Goal: Communication & Community: Answer question/provide support

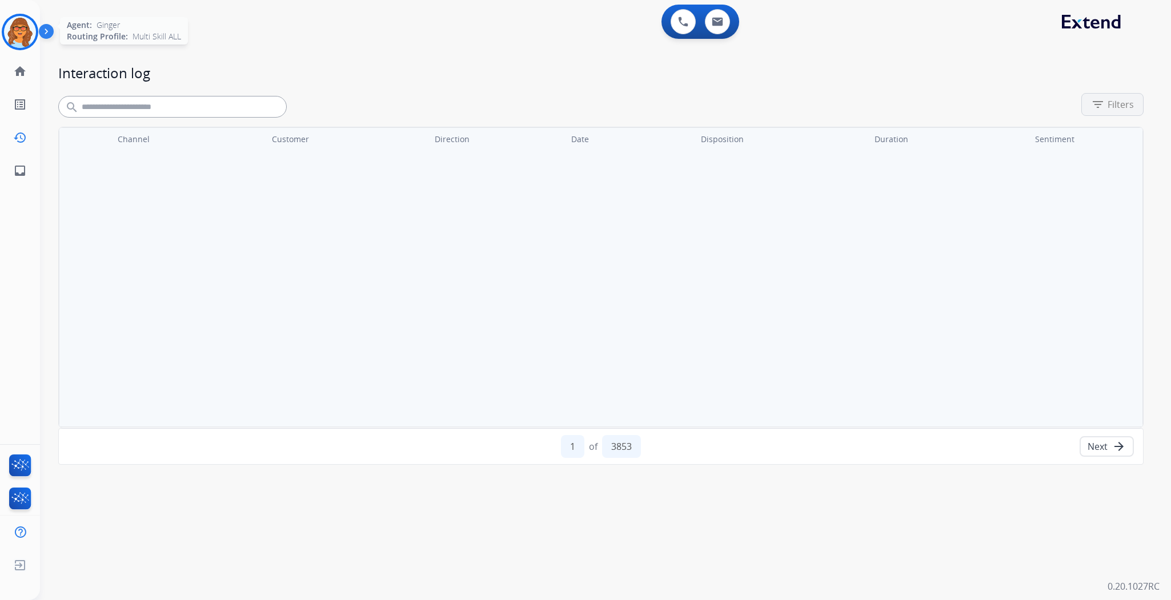
drag, startPoint x: 0, startPoint y: 0, endPoint x: 25, endPoint y: 29, distance: 38.1
click at [25, 29] on img at bounding box center [20, 32] width 32 height 32
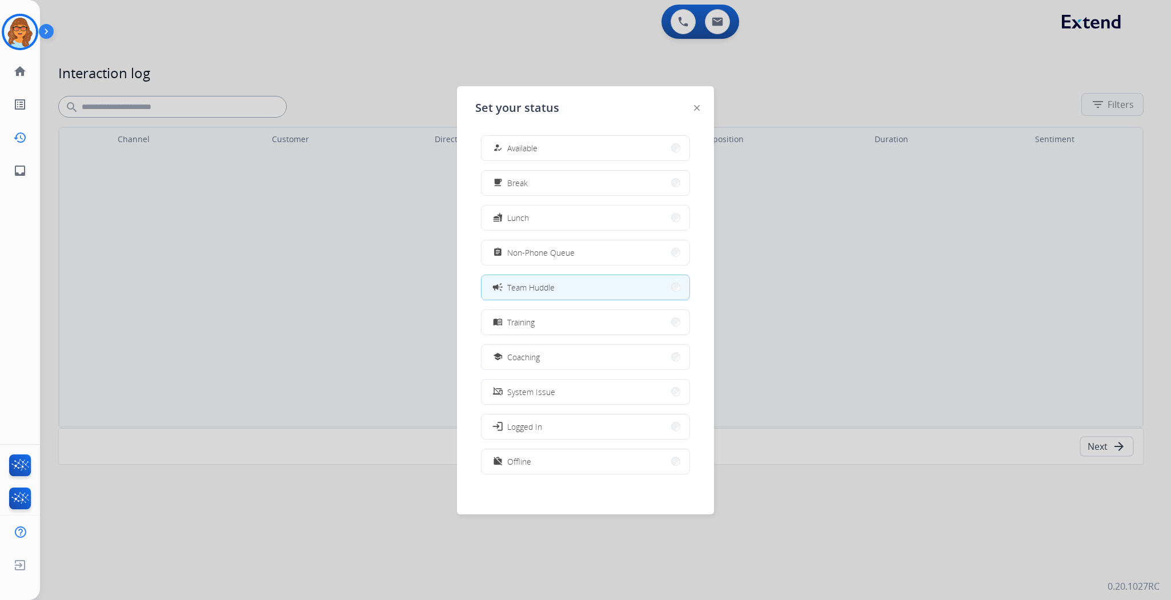
click at [366, 71] on div at bounding box center [585, 300] width 1171 height 600
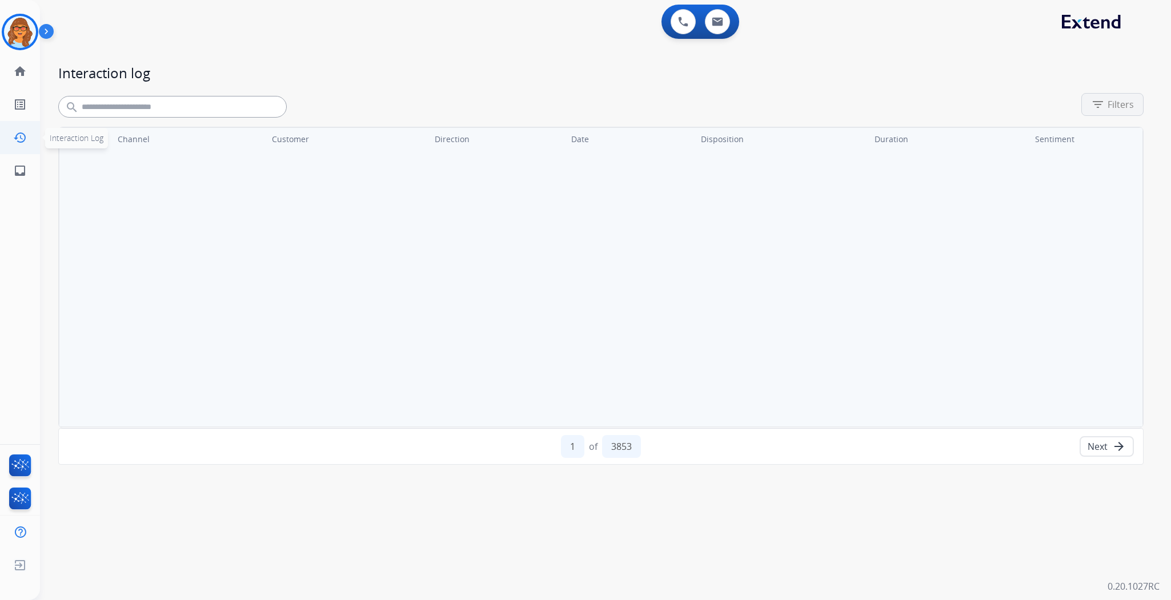
click at [22, 134] on mat-icon "history" at bounding box center [20, 138] width 14 height 14
click at [21, 464] on img at bounding box center [20, 468] width 27 height 26
click at [22, 29] on img at bounding box center [20, 32] width 32 height 32
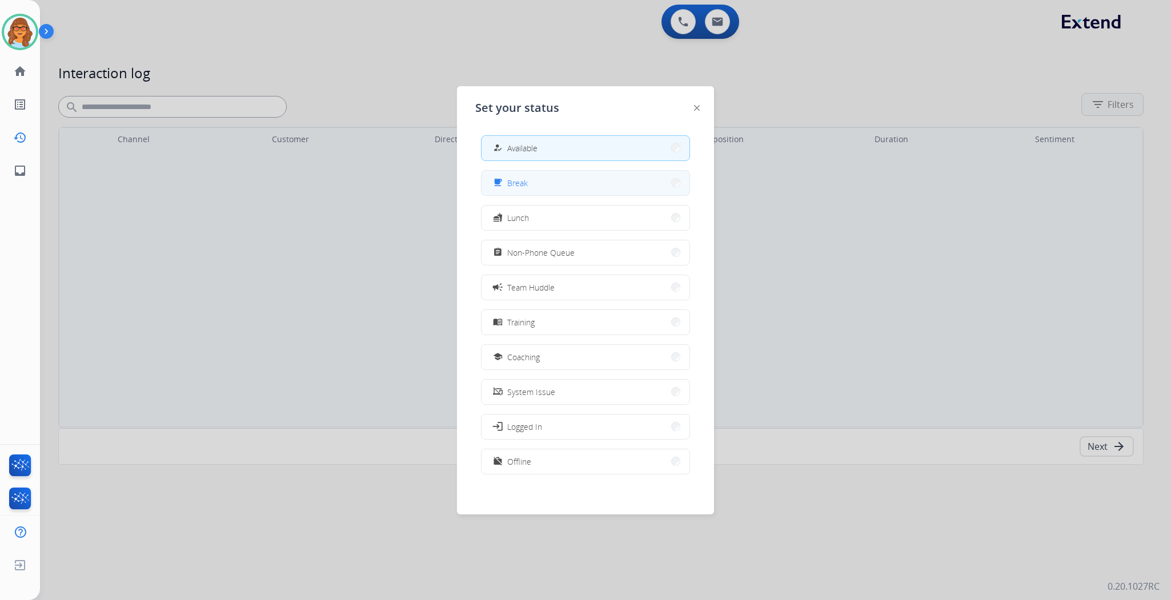
click at [530, 183] on button "free_breakfast Break" at bounding box center [586, 183] width 208 height 25
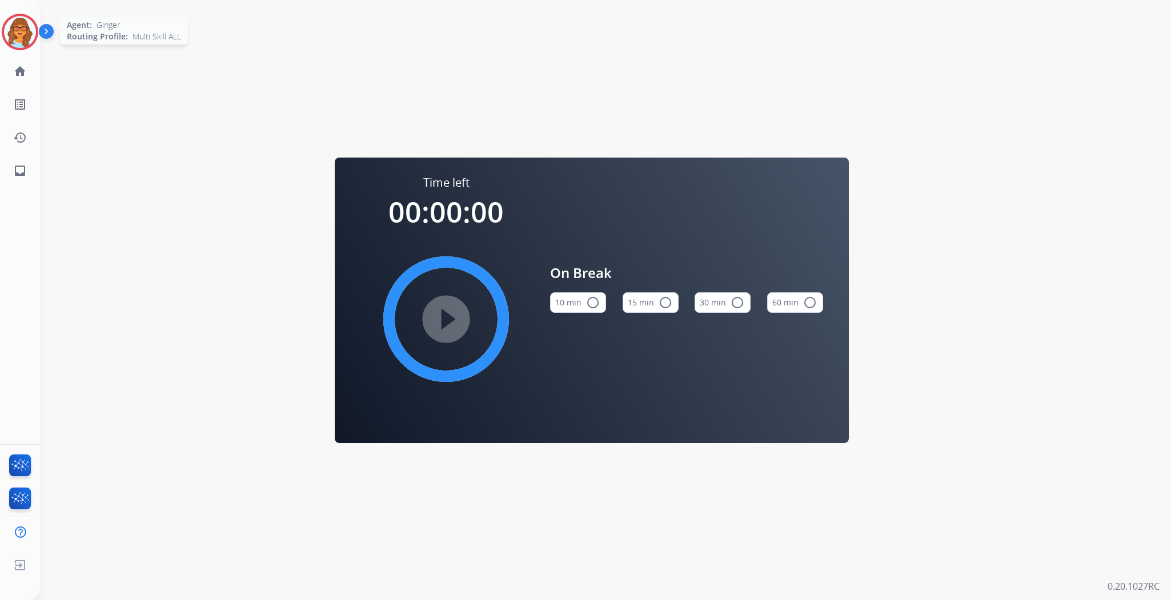
click at [13, 20] on img at bounding box center [20, 32] width 32 height 32
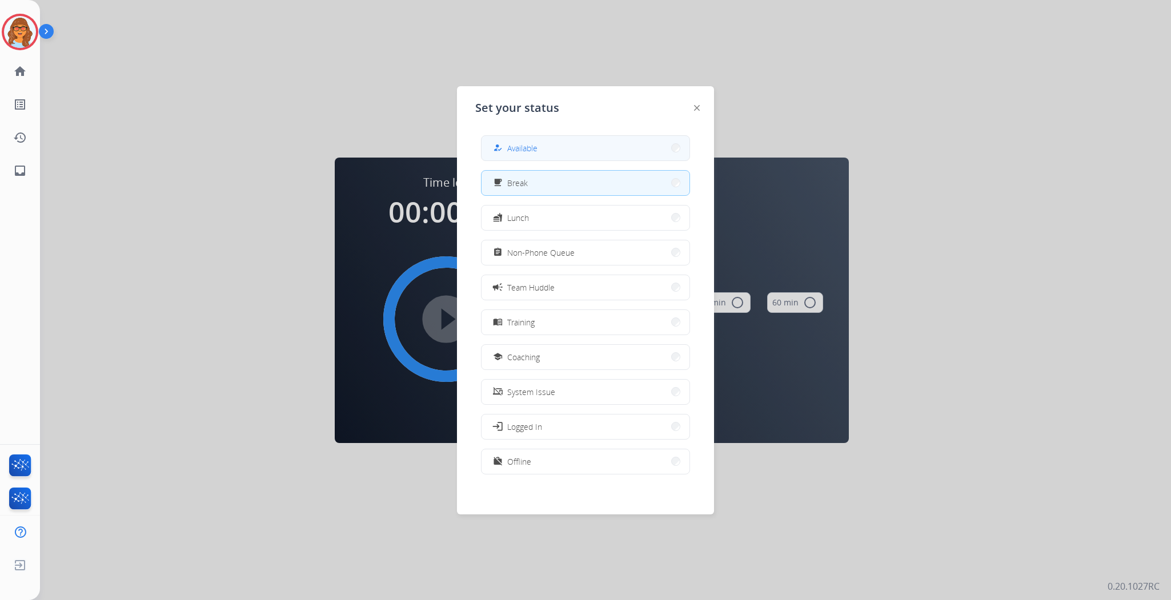
click at [553, 147] on button "how_to_reg Available" at bounding box center [586, 148] width 208 height 25
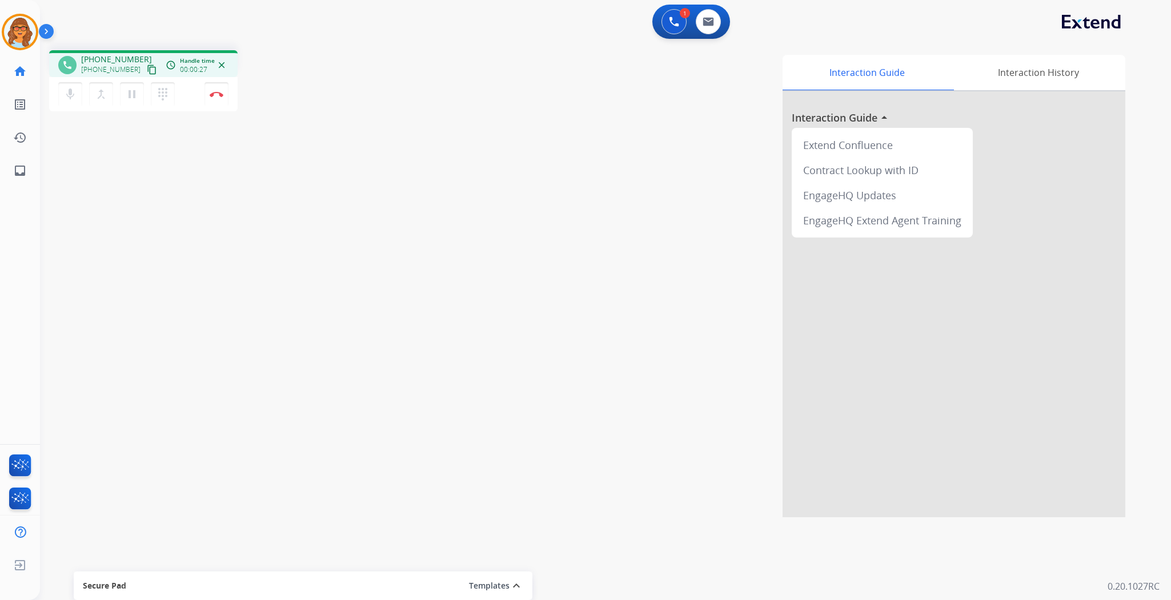
click at [147, 70] on mat-icon "content_copy" at bounding box center [152, 70] width 10 height 10
click at [220, 100] on button "Disconnect" at bounding box center [217, 94] width 24 height 24
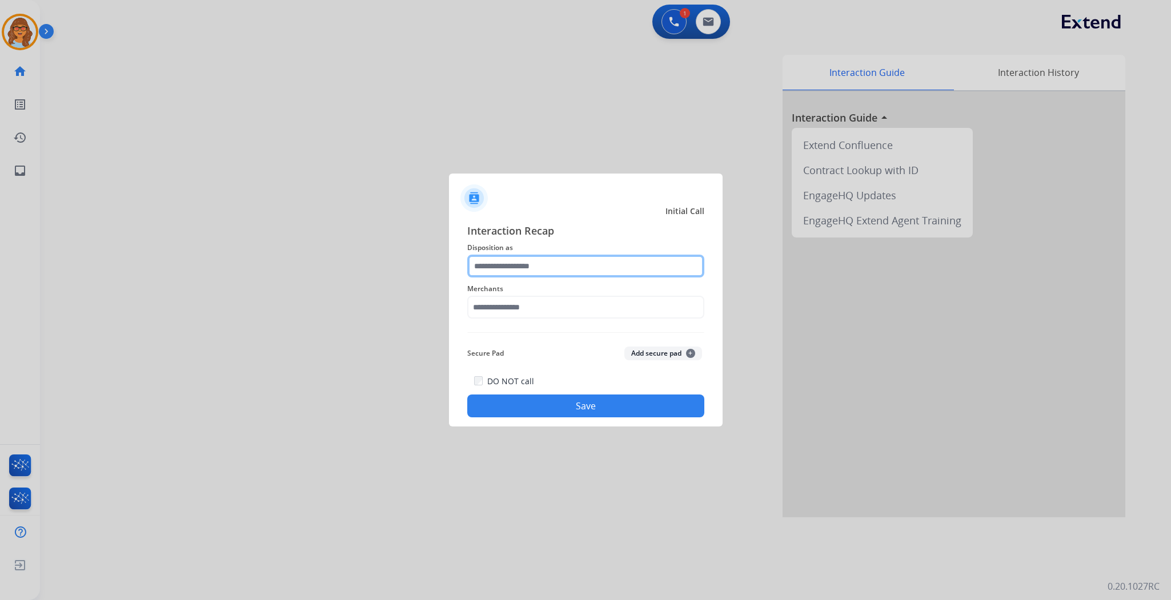
click at [510, 268] on input "text" at bounding box center [585, 266] width 237 height 23
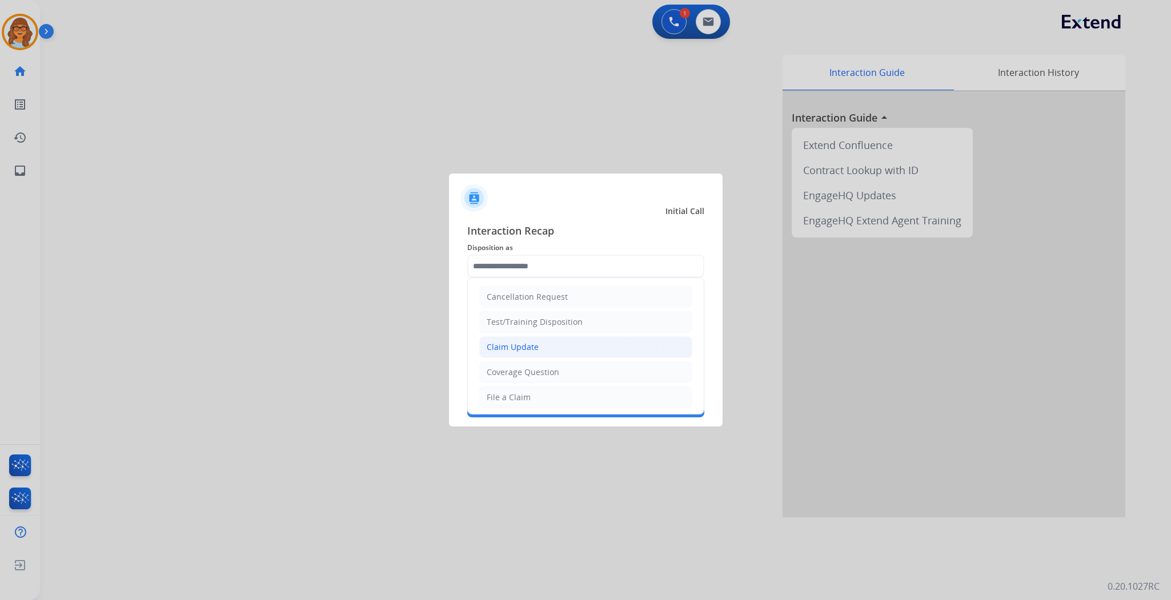
click at [520, 343] on div "Claim Update" at bounding box center [513, 347] width 52 height 11
type input "**********"
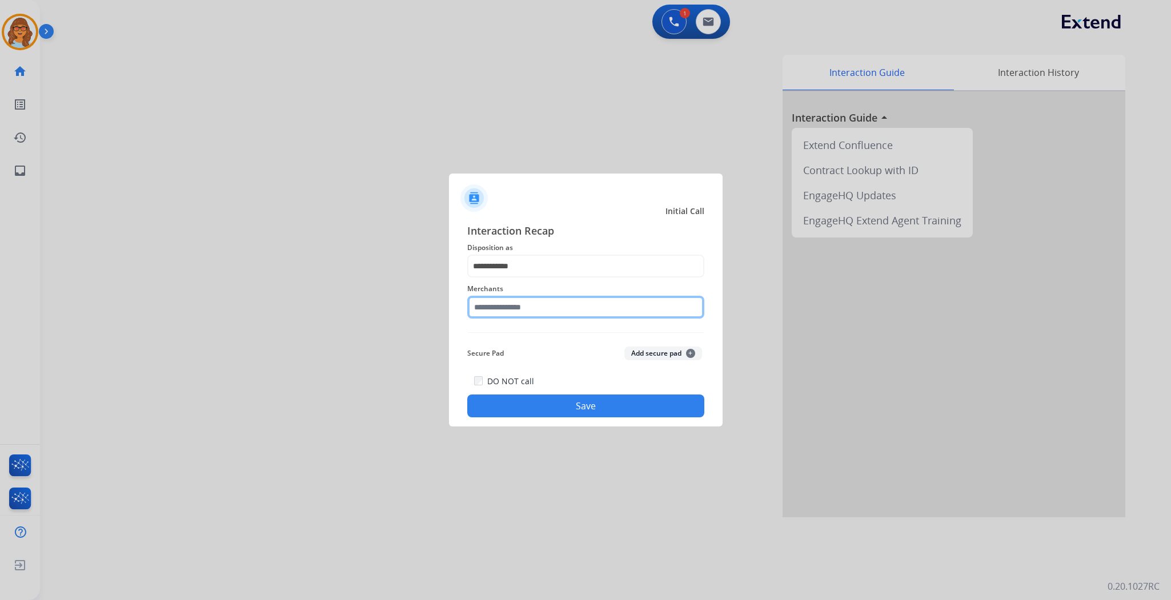
click at [540, 306] on input "text" at bounding box center [585, 307] width 237 height 23
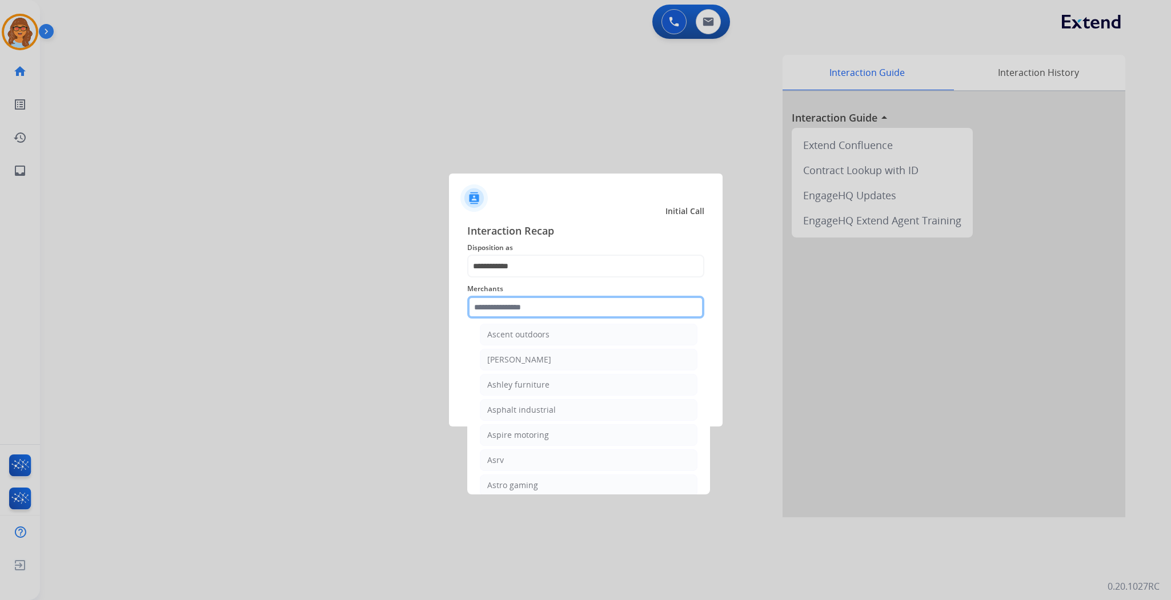
scroll to position [1650, 0]
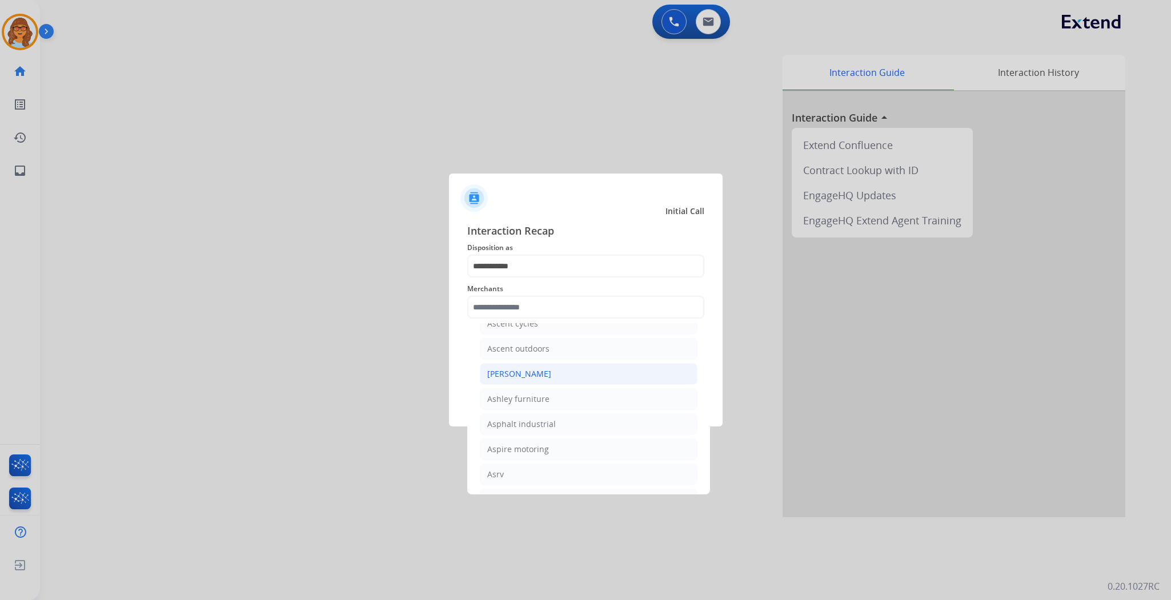
click at [532, 378] on div "[PERSON_NAME]" at bounding box center [519, 373] width 64 height 11
type input "**********"
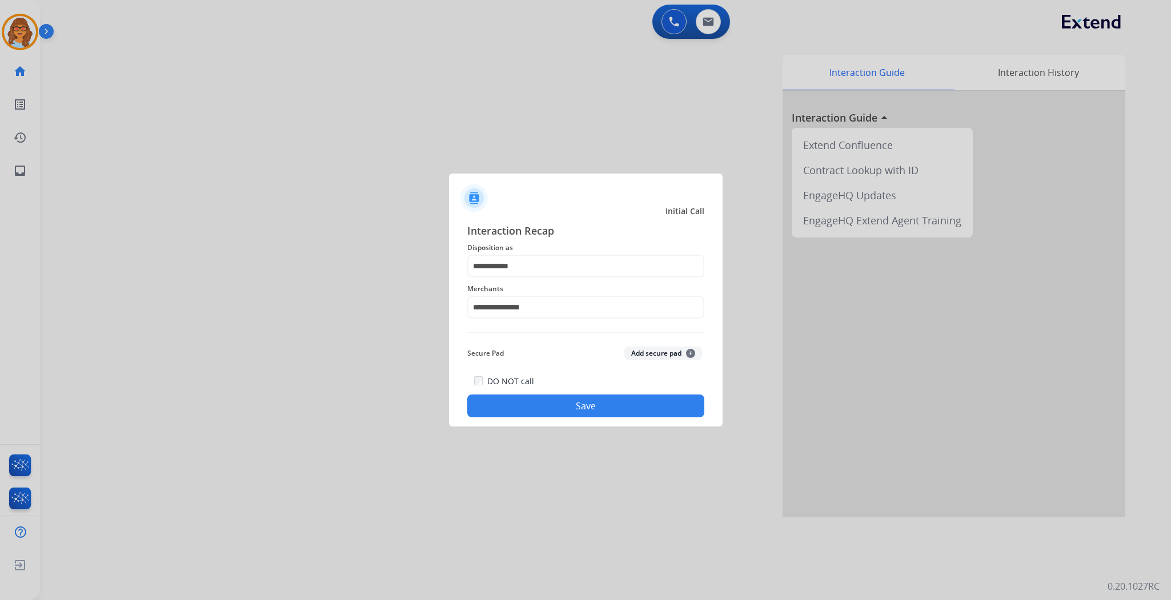
click at [602, 406] on button "Save" at bounding box center [585, 406] width 237 height 23
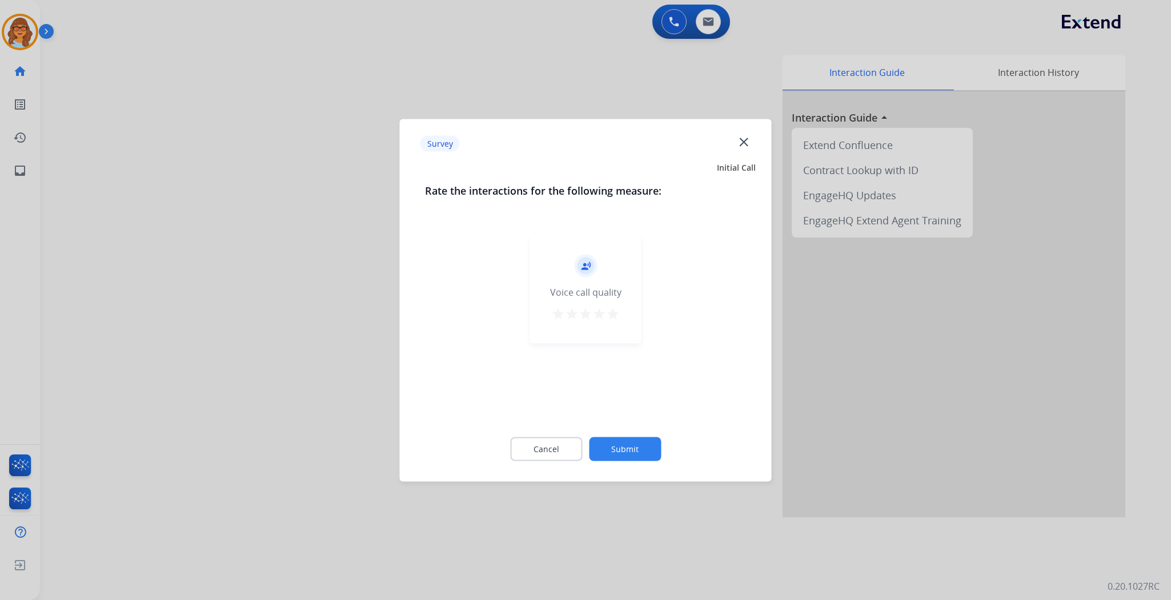
click at [612, 311] on mat-icon "star" at bounding box center [613, 314] width 14 height 14
click at [627, 450] on button "Submit" at bounding box center [625, 449] width 72 height 24
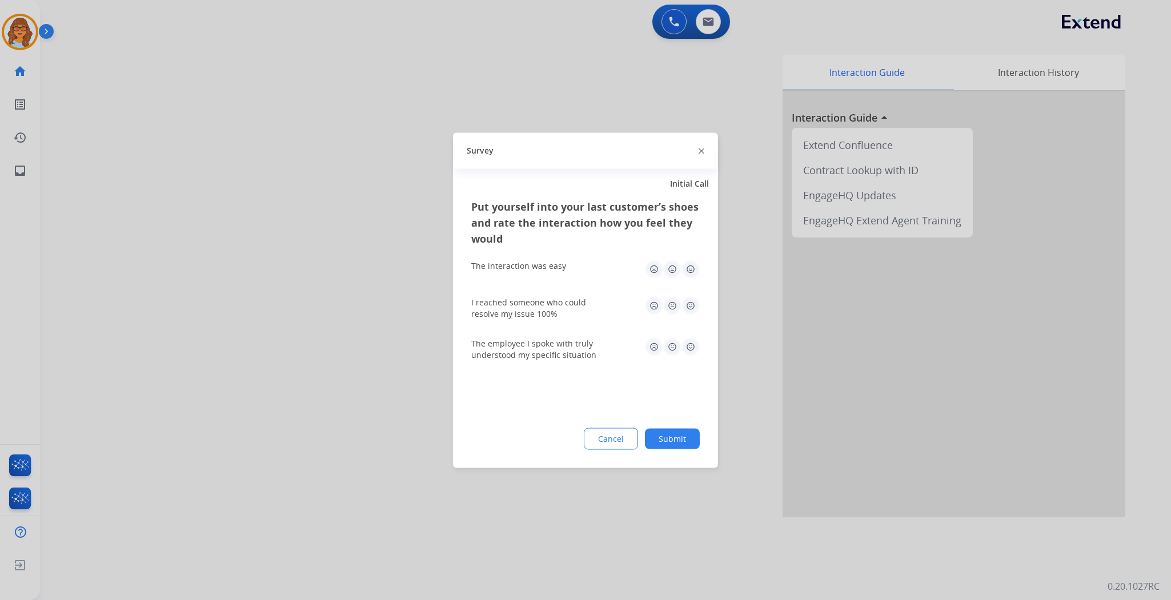
click at [682, 435] on button "Submit" at bounding box center [672, 438] width 55 height 21
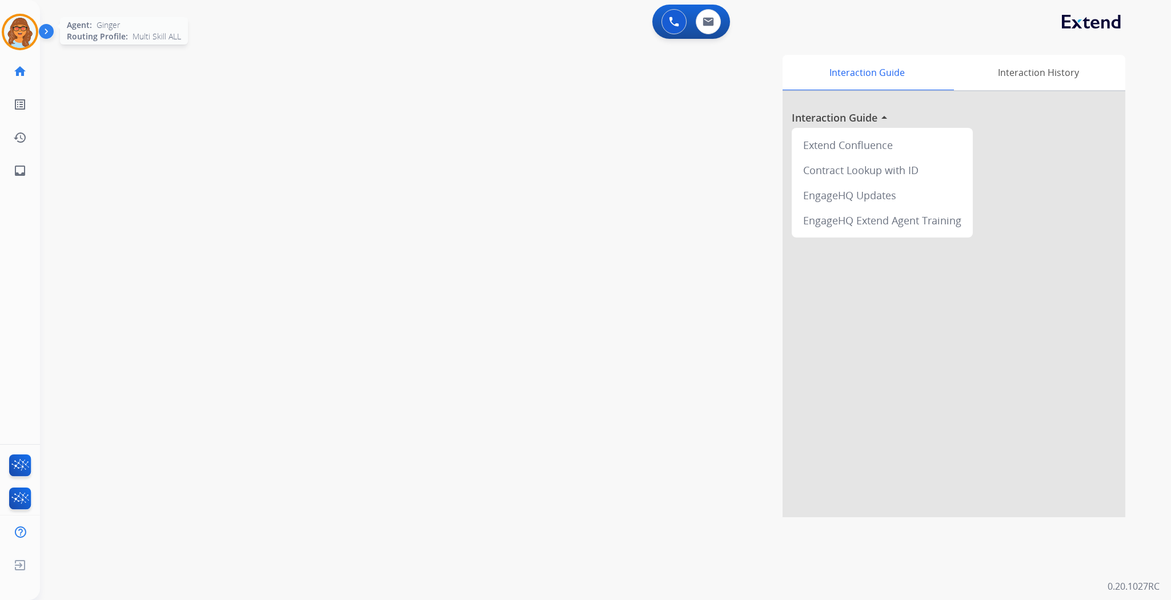
click at [10, 31] on img at bounding box center [20, 32] width 32 height 32
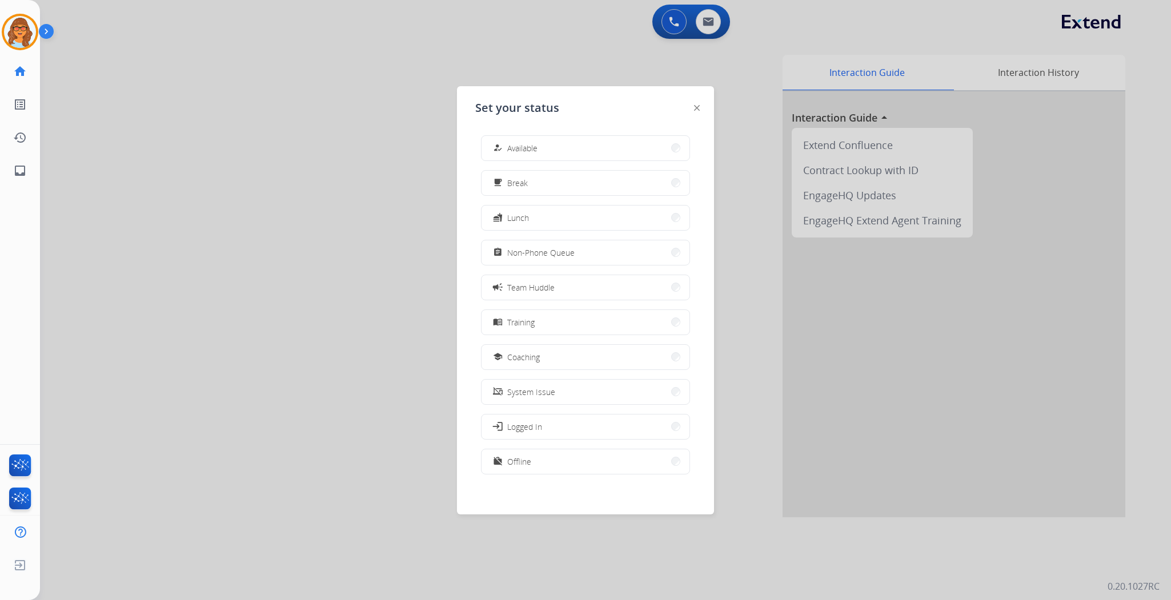
click at [249, 215] on div at bounding box center [585, 300] width 1171 height 600
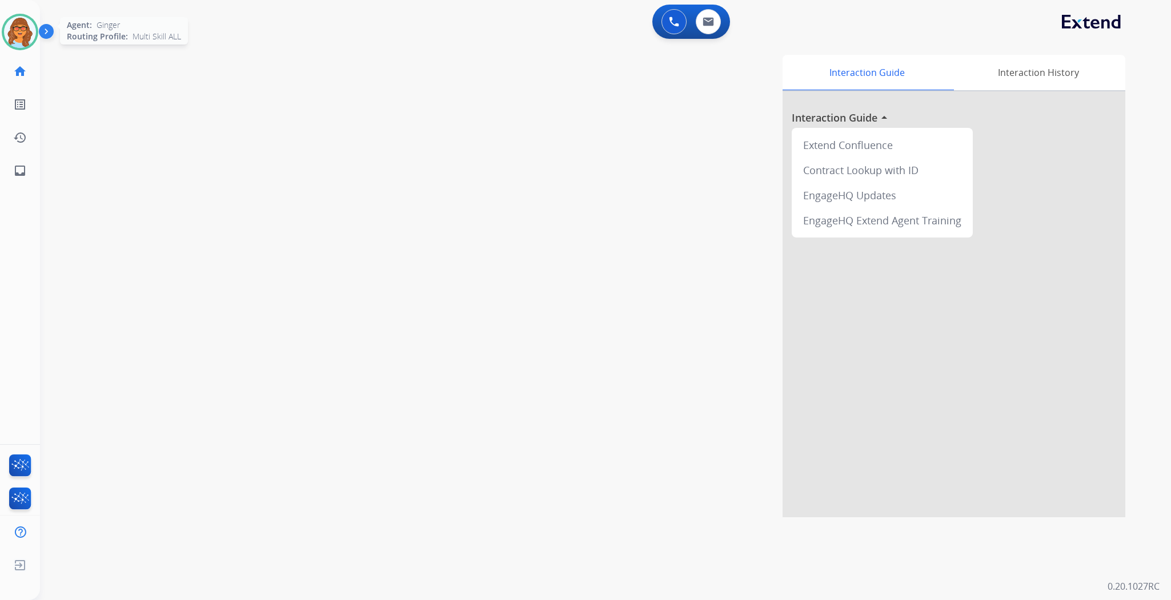
click at [25, 37] on img at bounding box center [20, 32] width 32 height 32
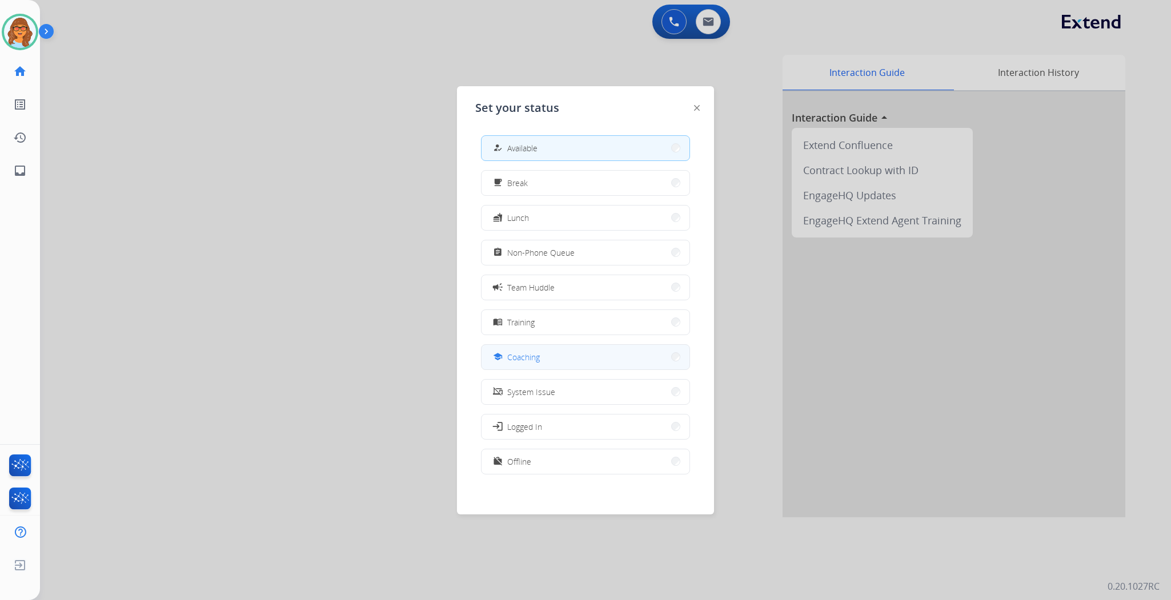
click at [532, 362] on span "Coaching" at bounding box center [523, 357] width 33 height 12
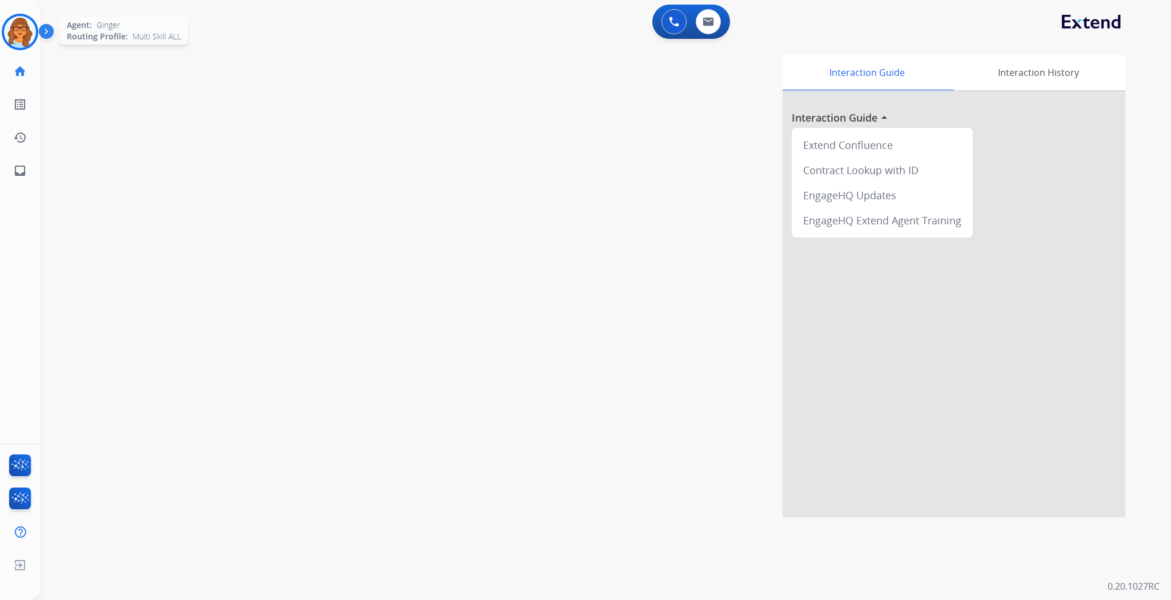
click at [37, 33] on div at bounding box center [20, 32] width 37 height 37
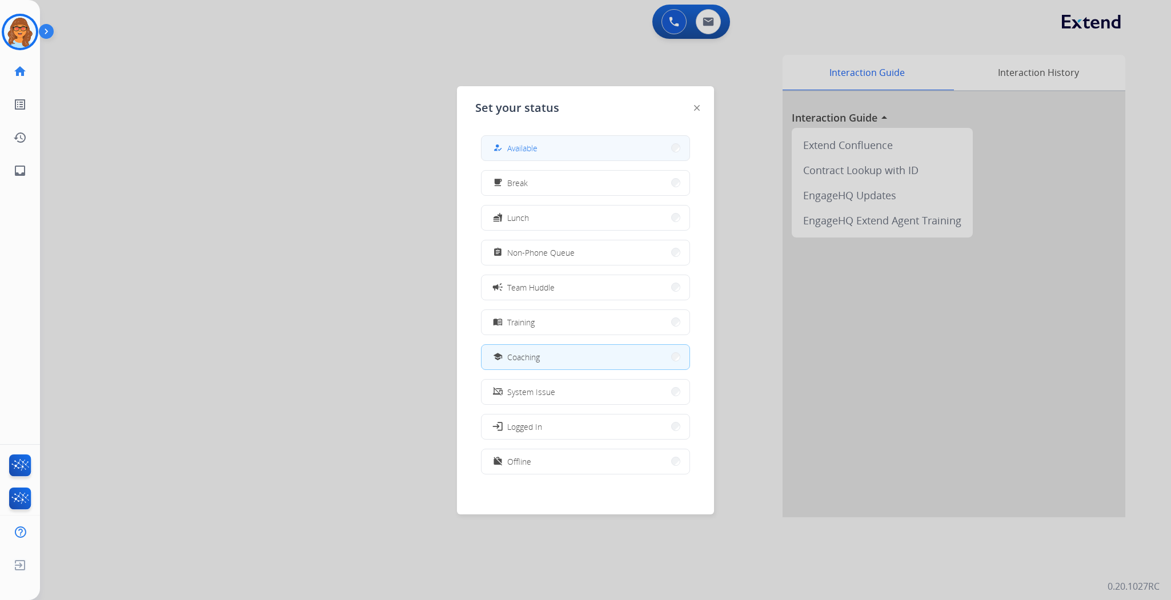
click at [572, 149] on button "how_to_reg Available" at bounding box center [586, 148] width 208 height 25
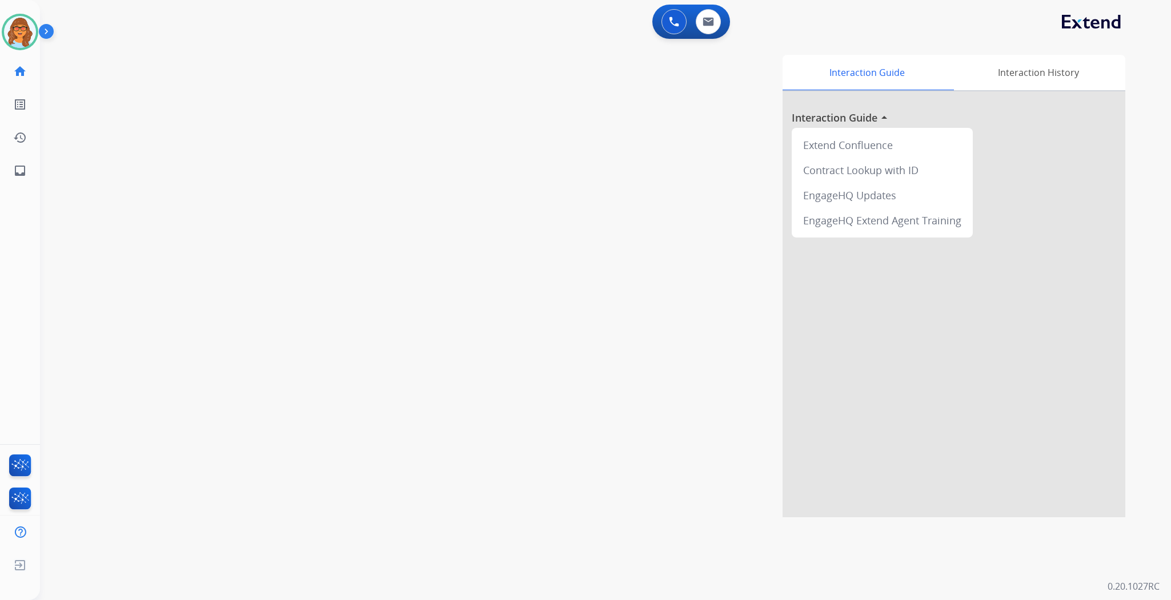
click at [269, 33] on div "0 Voice Interactions 0 Email Interactions" at bounding box center [599, 23] width 1090 height 37
click at [710, 19] on img at bounding box center [708, 21] width 11 height 9
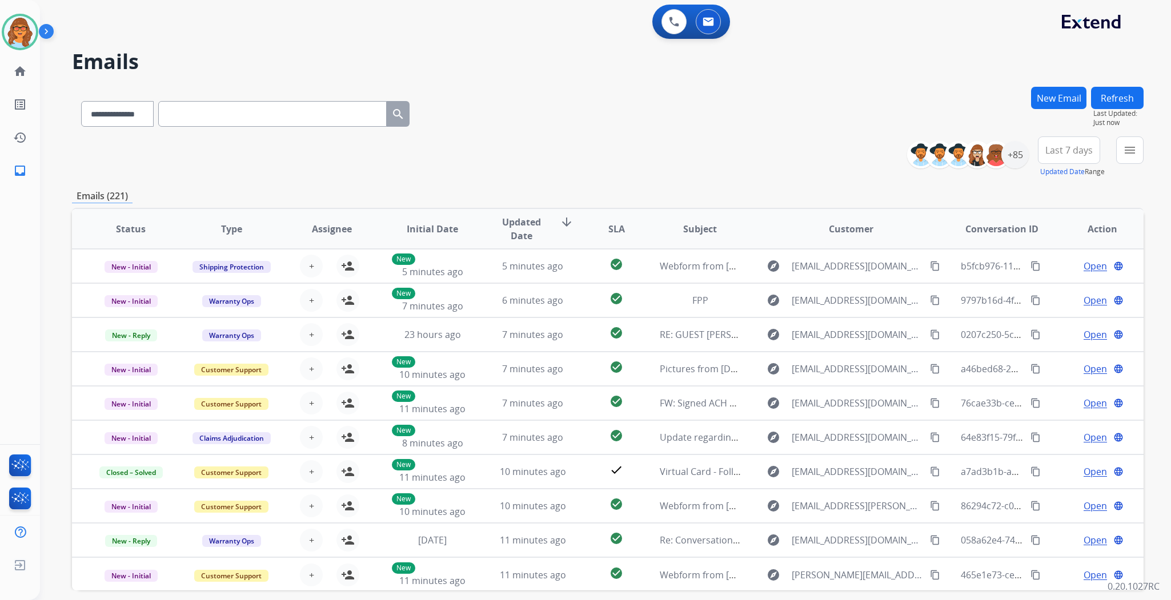
click at [1061, 94] on button "New Email" at bounding box center [1058, 98] width 55 height 22
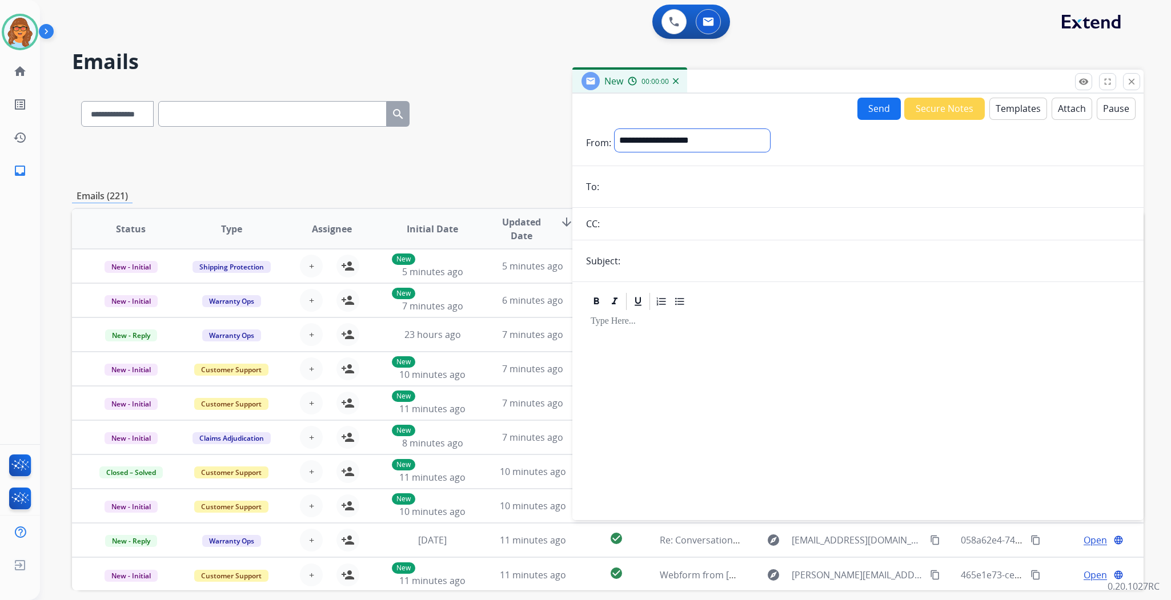
drag, startPoint x: 672, startPoint y: 145, endPoint x: 671, endPoint y: 151, distance: 6.9
click at [672, 145] on select "**********" at bounding box center [692, 140] width 155 height 23
select select "**********"
click at [615, 129] on select "**********" at bounding box center [692, 140] width 155 height 23
click at [639, 174] on form "**********" at bounding box center [857, 318] width 571 height 396
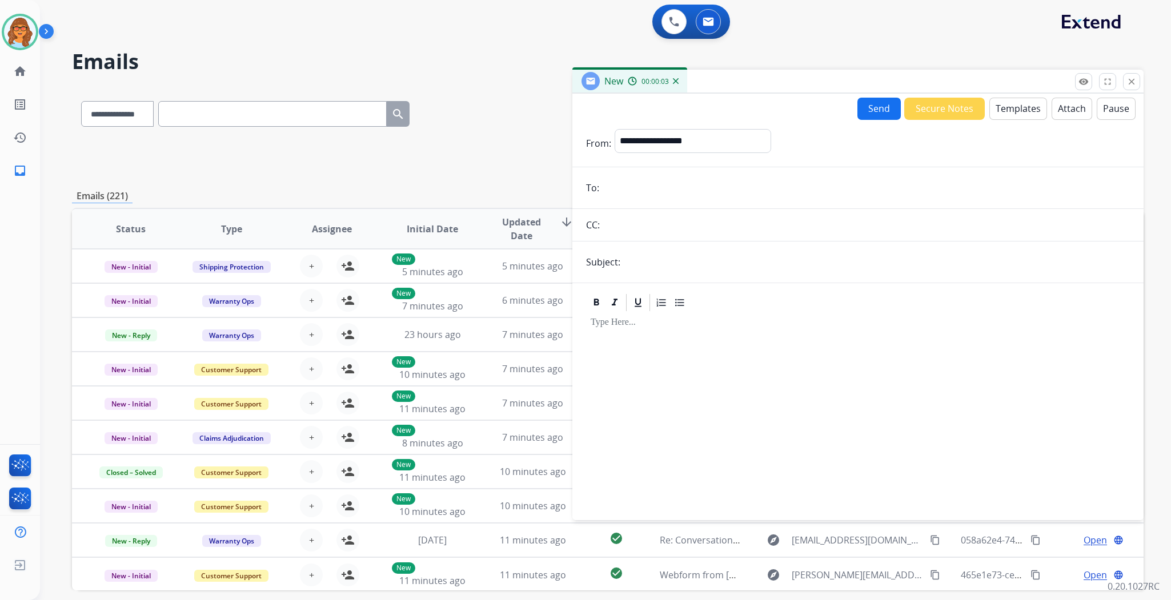
click at [626, 189] on input "email" at bounding box center [866, 188] width 527 height 23
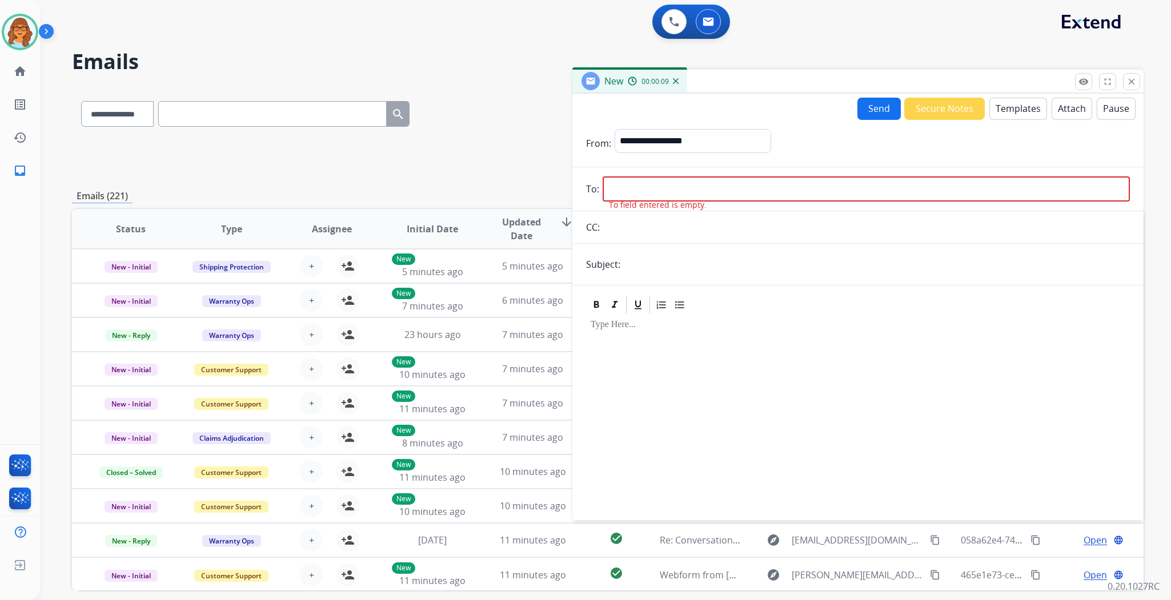
click at [623, 182] on input "email" at bounding box center [866, 189] width 527 height 25
paste input "**********"
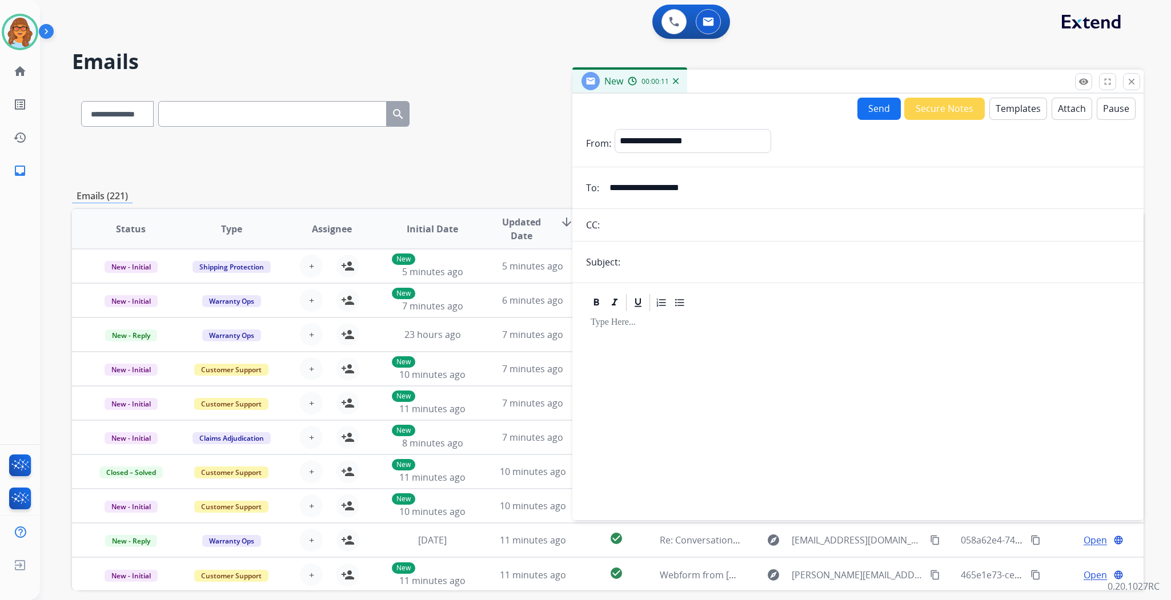
type input "**********"
click at [640, 256] on input "text" at bounding box center [877, 262] width 506 height 23
type input "**********"
click at [1009, 105] on button "Templates" at bounding box center [1018, 109] width 58 height 22
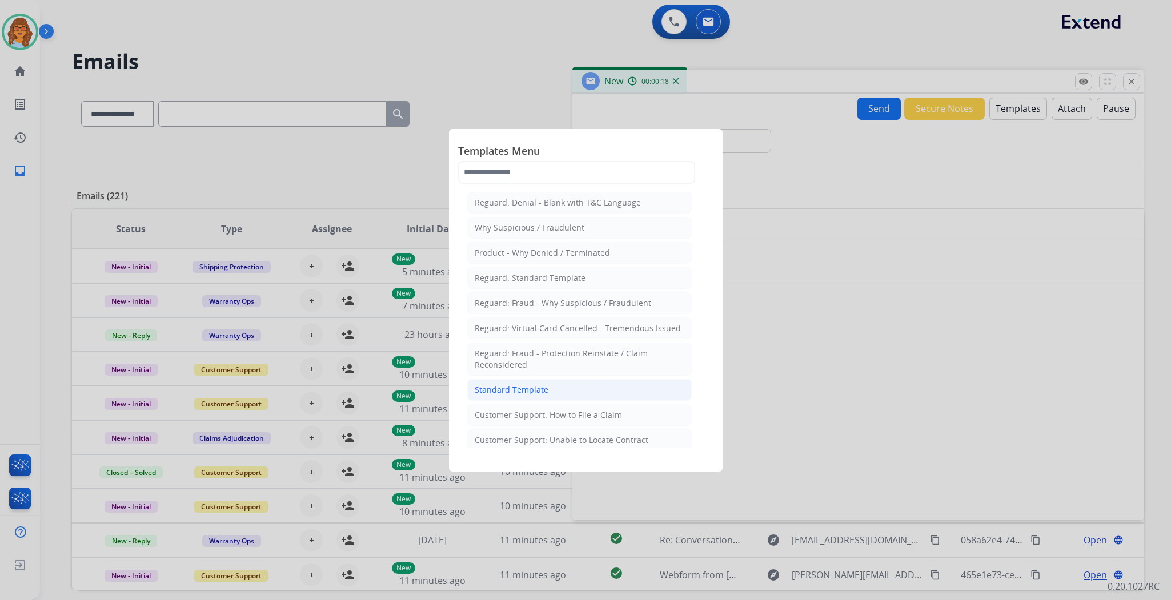
click at [522, 387] on div "Standard Template" at bounding box center [512, 389] width 74 height 11
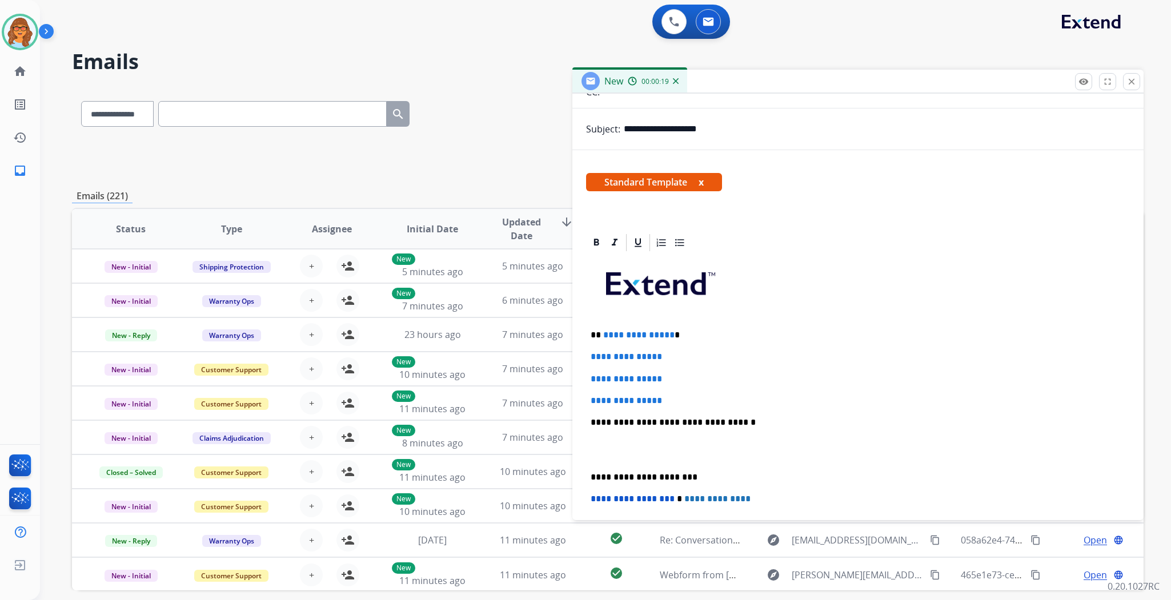
scroll to position [190, 0]
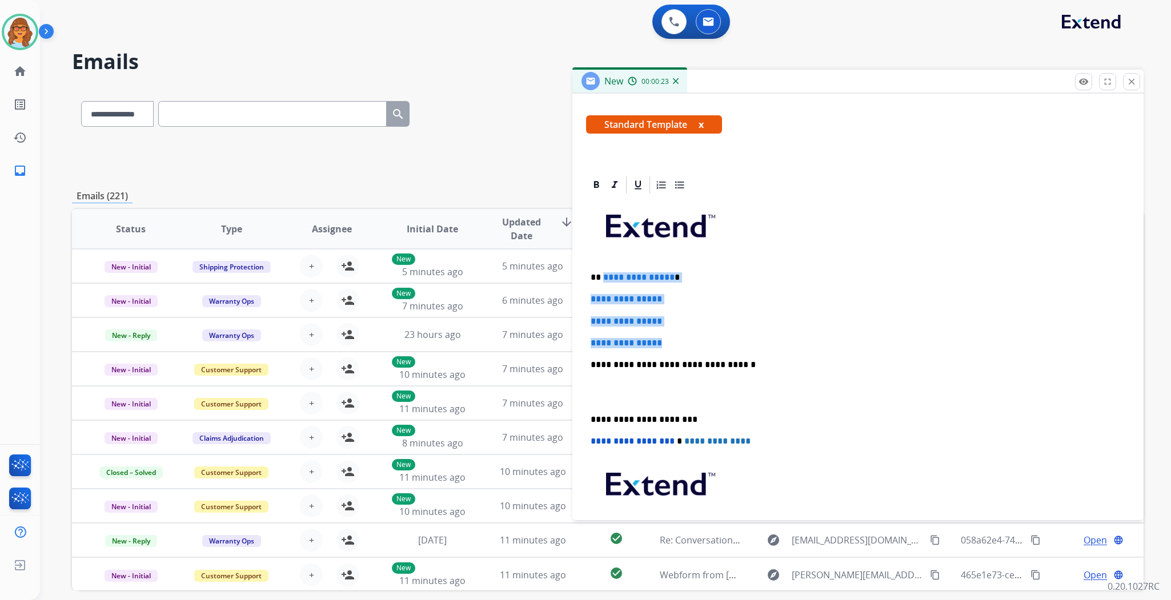
drag, startPoint x: 683, startPoint y: 340, endPoint x: 601, endPoint y: 273, distance: 105.9
click at [601, 273] on div "**********" at bounding box center [858, 391] width 544 height 393
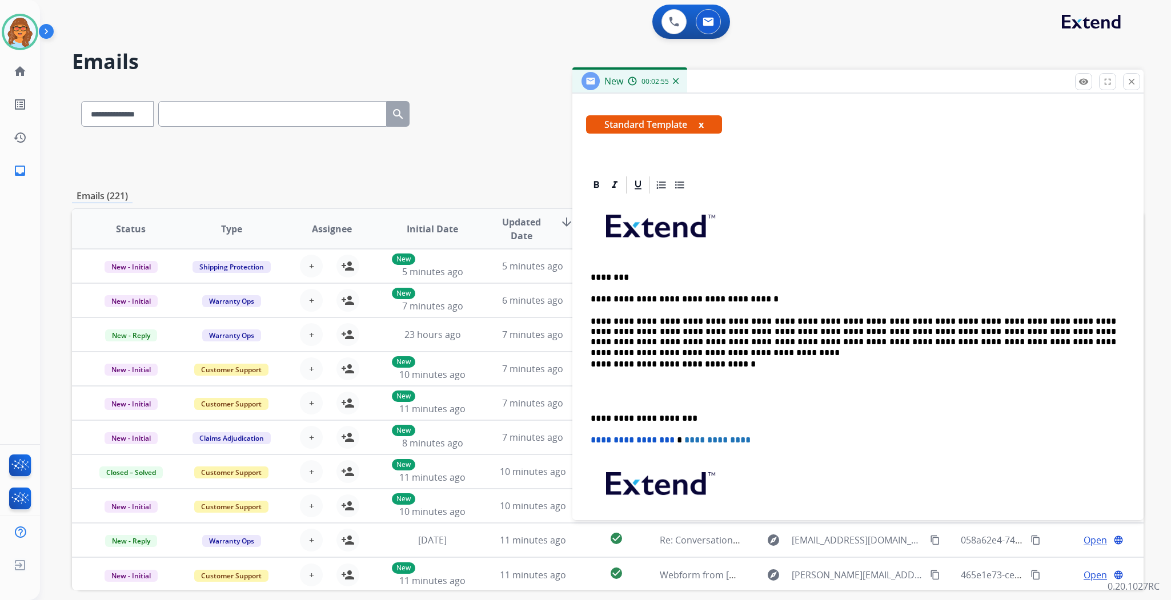
click at [608, 383] on p at bounding box center [858, 391] width 535 height 21
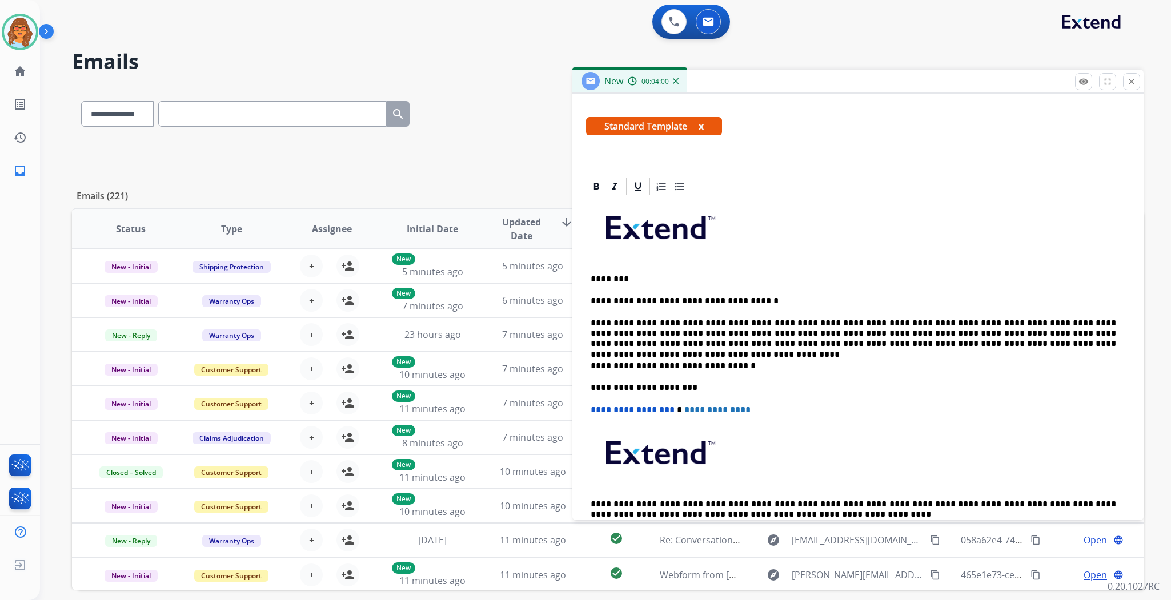
scroll to position [166, 0]
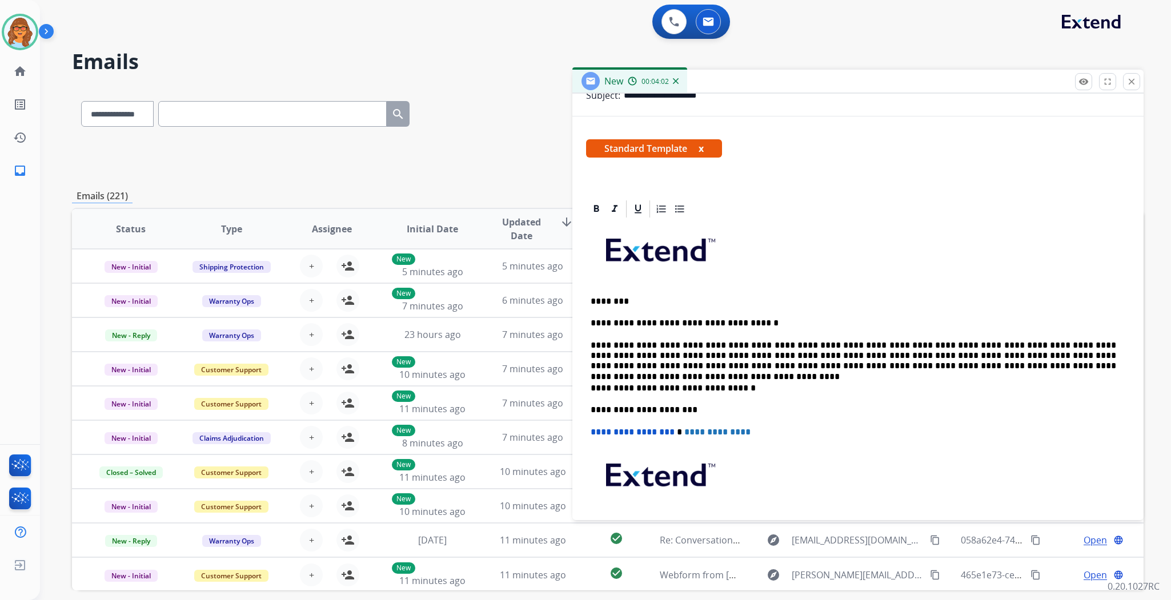
click at [586, 341] on div "**********" at bounding box center [858, 399] width 544 height 360
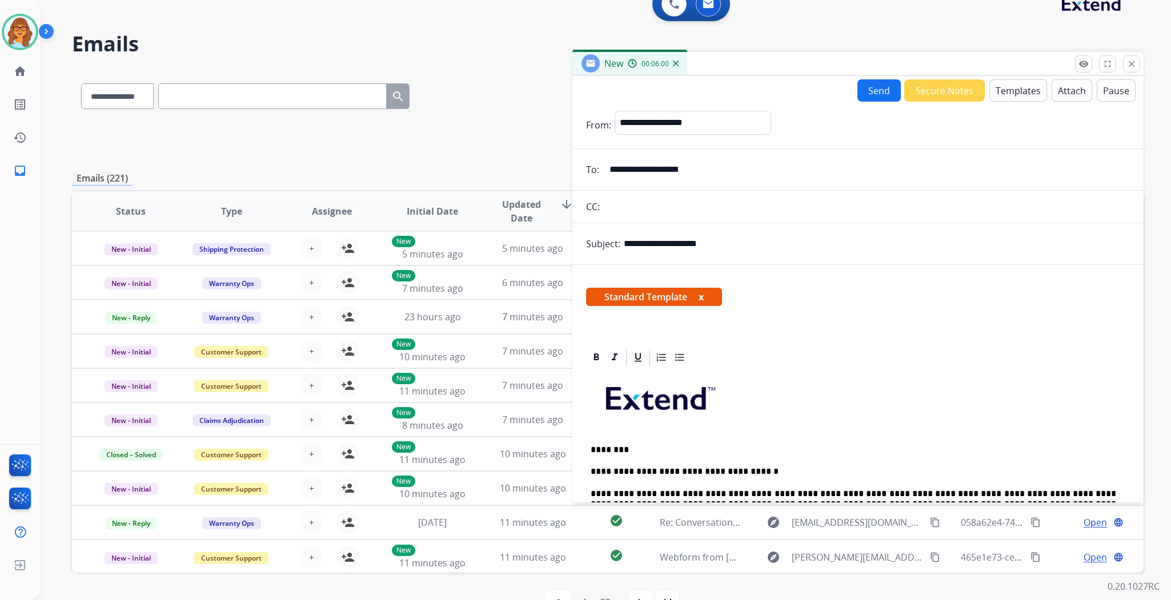
scroll to position [0, 0]
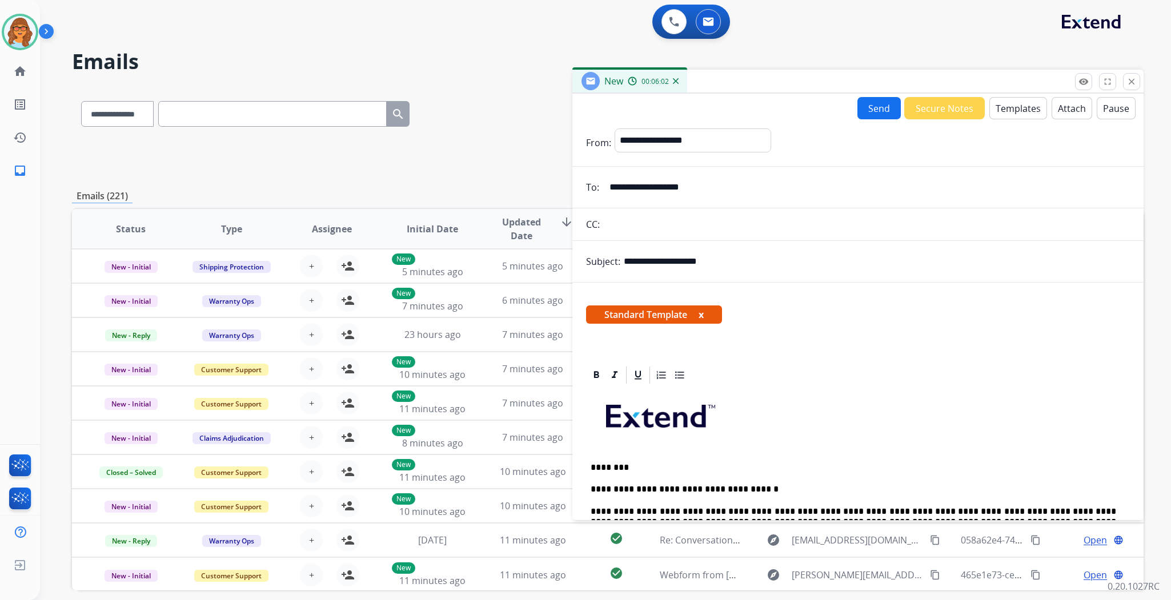
click at [721, 261] on input "**********" at bounding box center [877, 261] width 506 height 23
type input "**********"
click at [869, 112] on button "Send" at bounding box center [878, 108] width 43 height 22
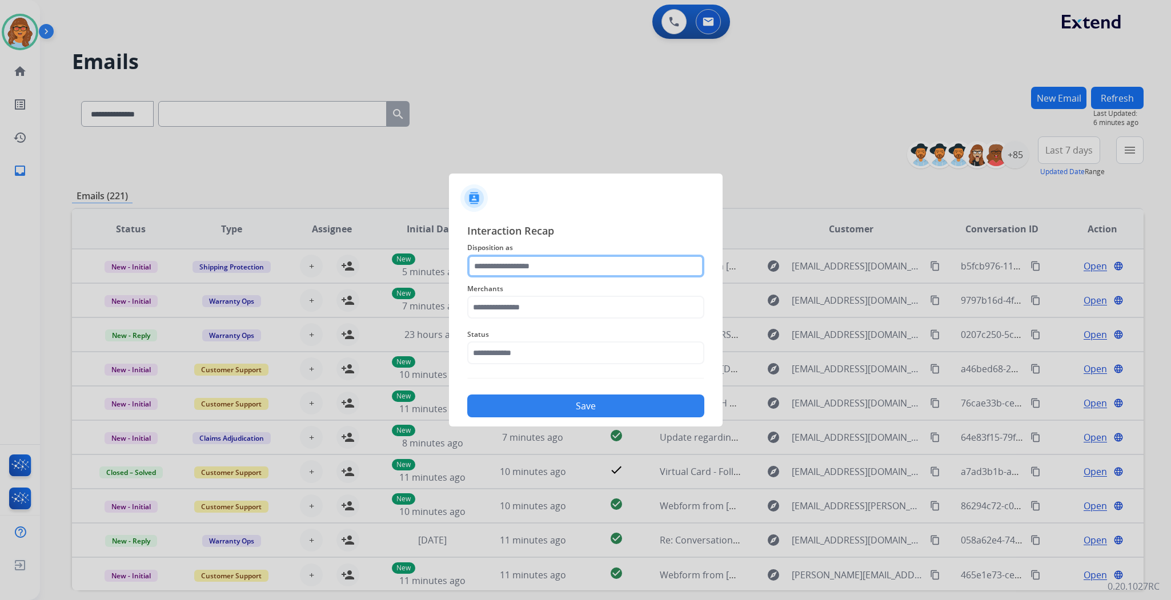
click at [520, 274] on input "text" at bounding box center [585, 266] width 237 height 23
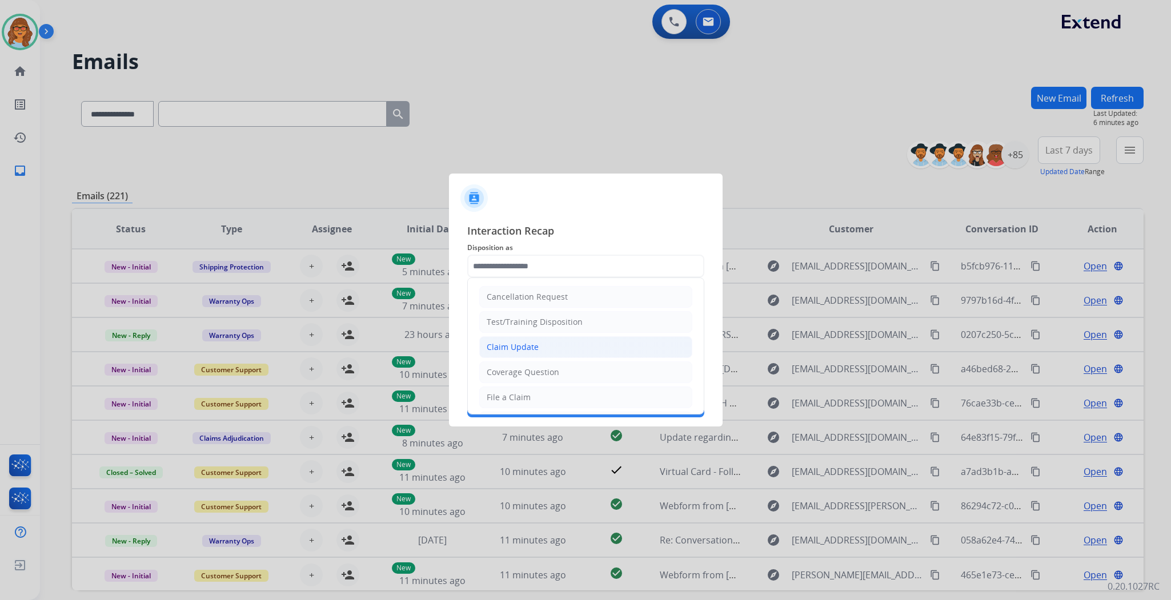
click at [526, 349] on div "Claim Update" at bounding box center [513, 347] width 52 height 11
type input "**********"
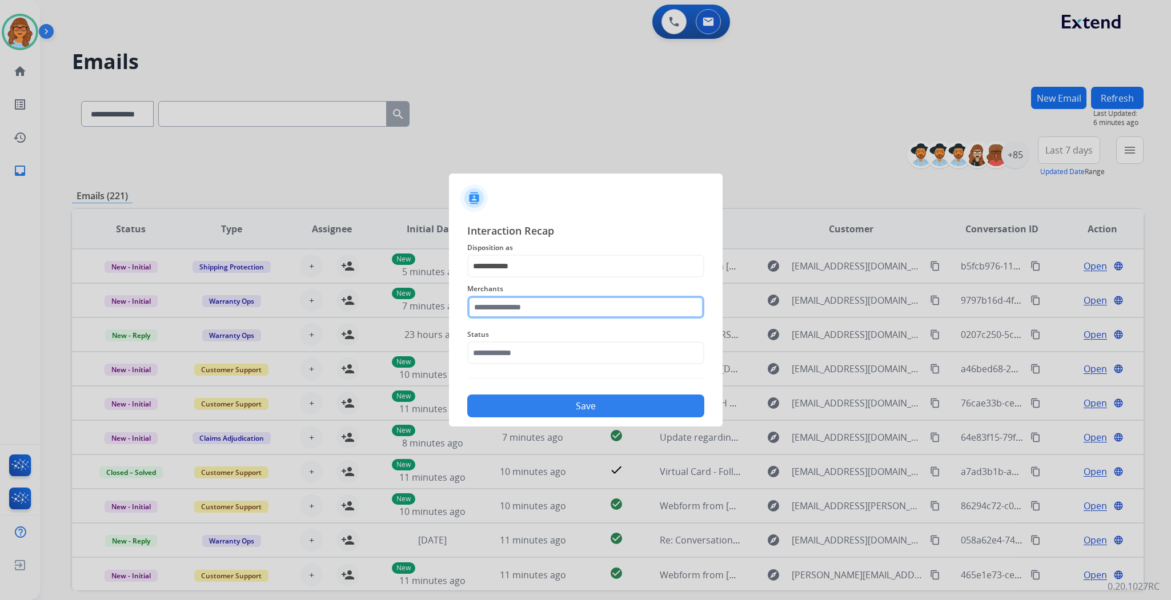
click at [544, 304] on input "text" at bounding box center [585, 307] width 237 height 23
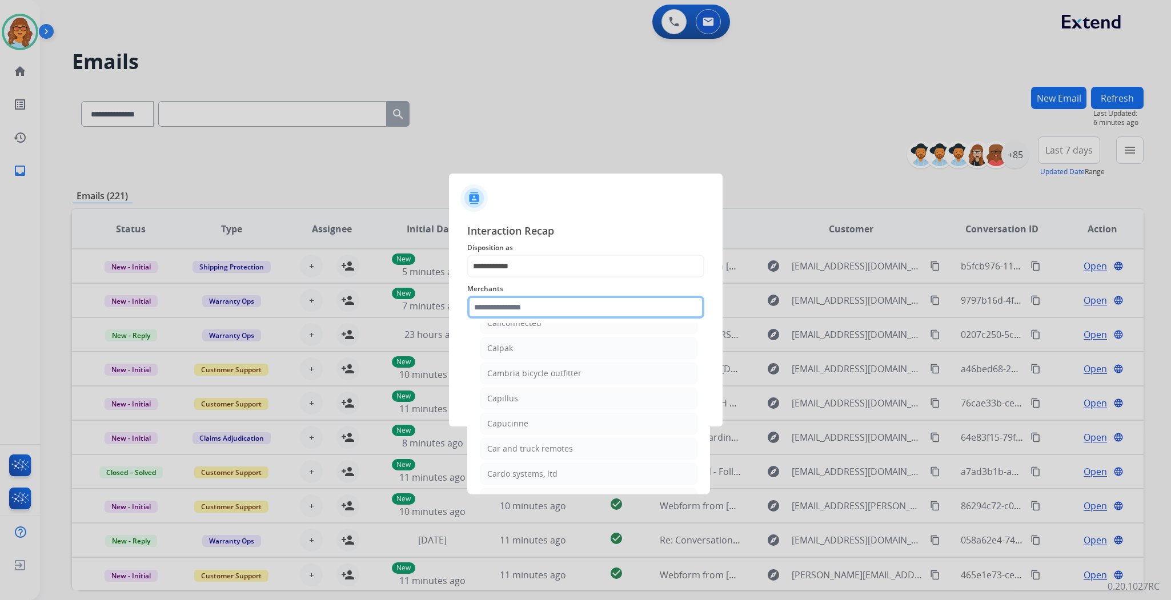
scroll to position [3935, 0]
click at [518, 458] on div "[DOMAIN_NAME]" at bounding box center [520, 451] width 66 height 11
type input "**********"
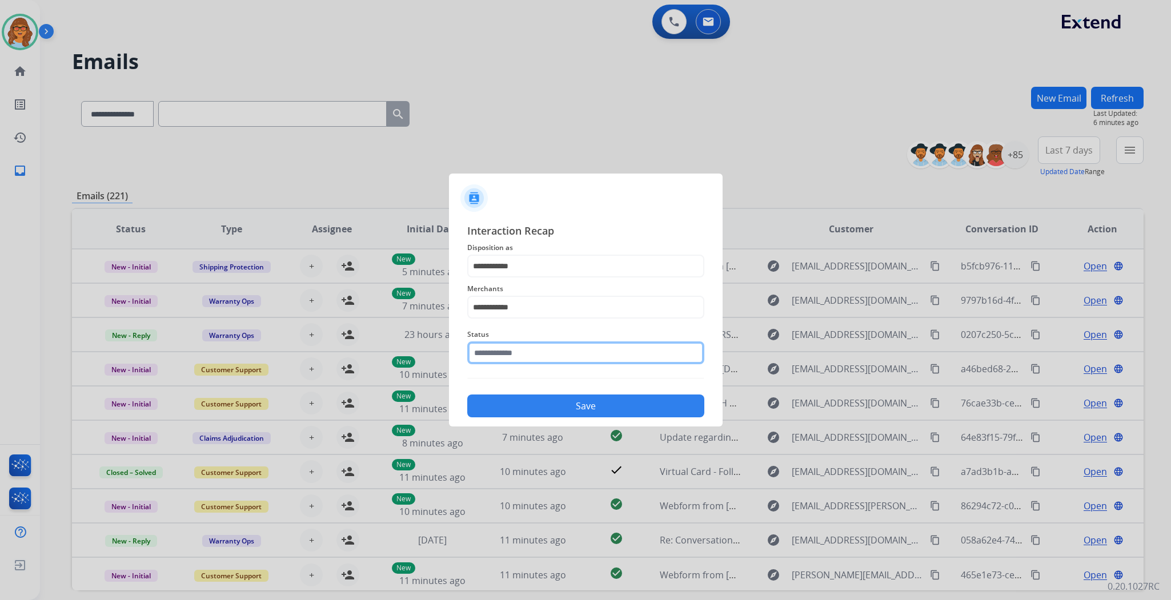
click at [519, 352] on input "text" at bounding box center [585, 353] width 237 height 23
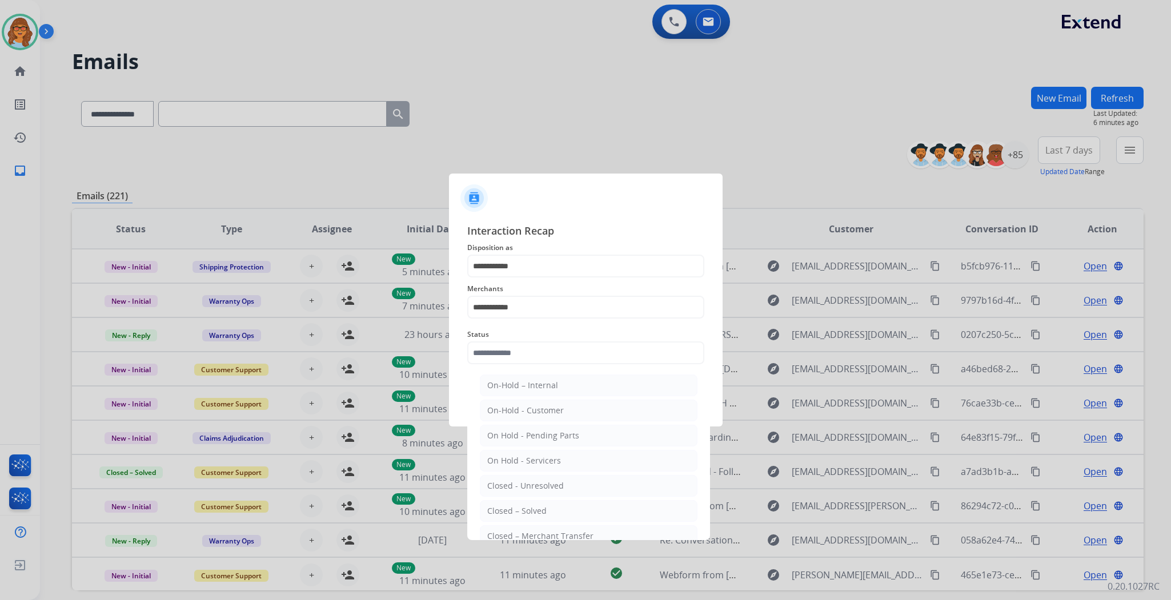
click at [548, 507] on li "Closed – Solved" at bounding box center [589, 511] width 218 height 22
type input "**********"
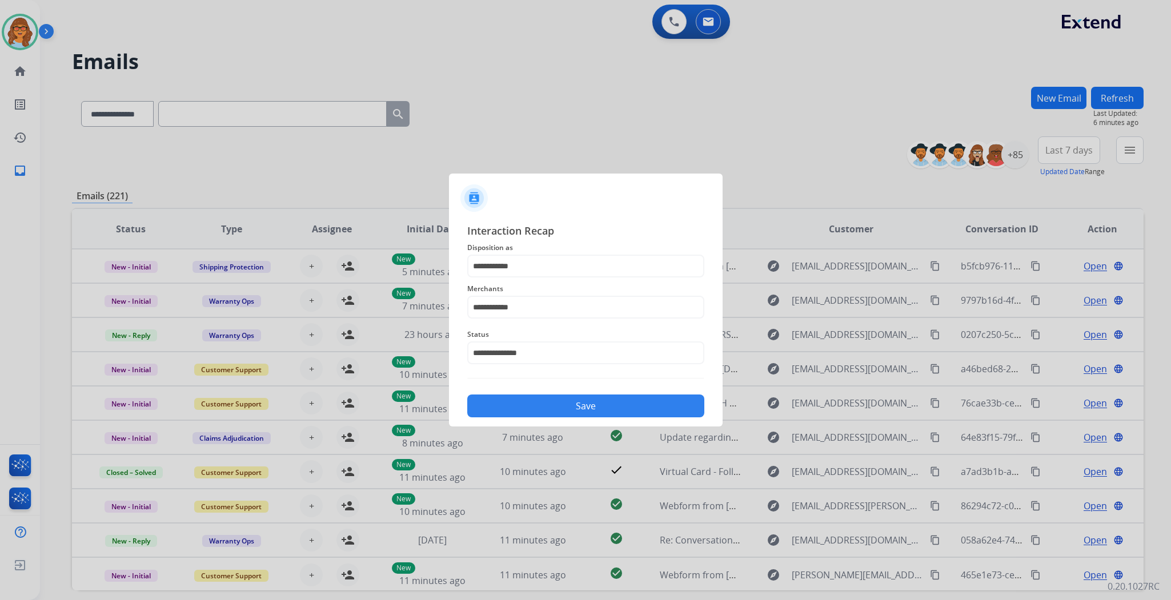
click at [600, 414] on button "Save" at bounding box center [585, 406] width 237 height 23
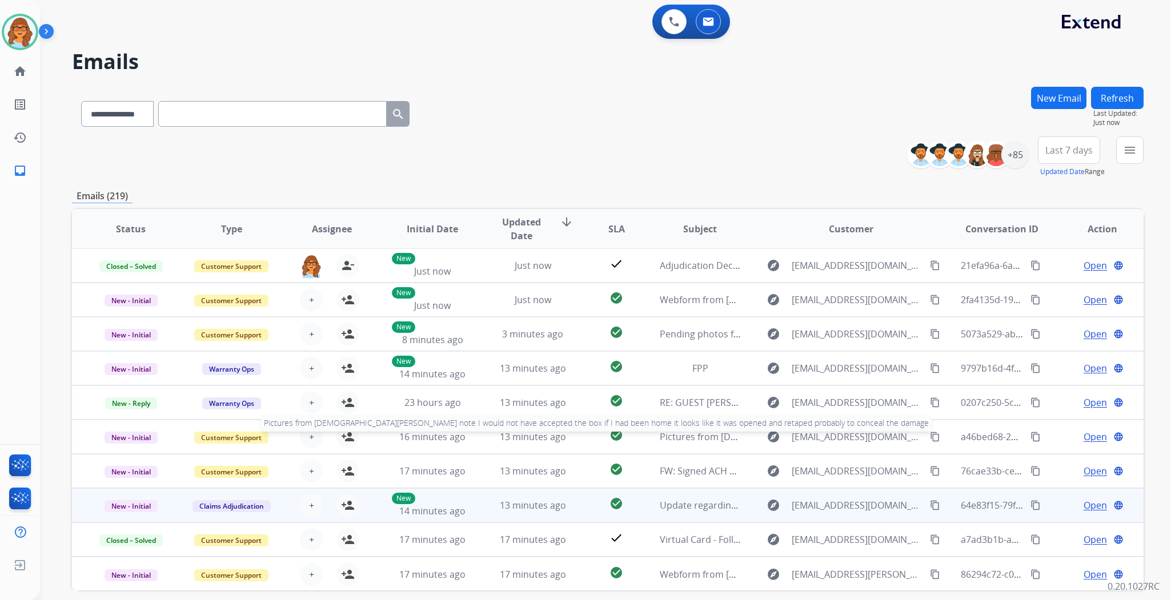
scroll to position [49, 0]
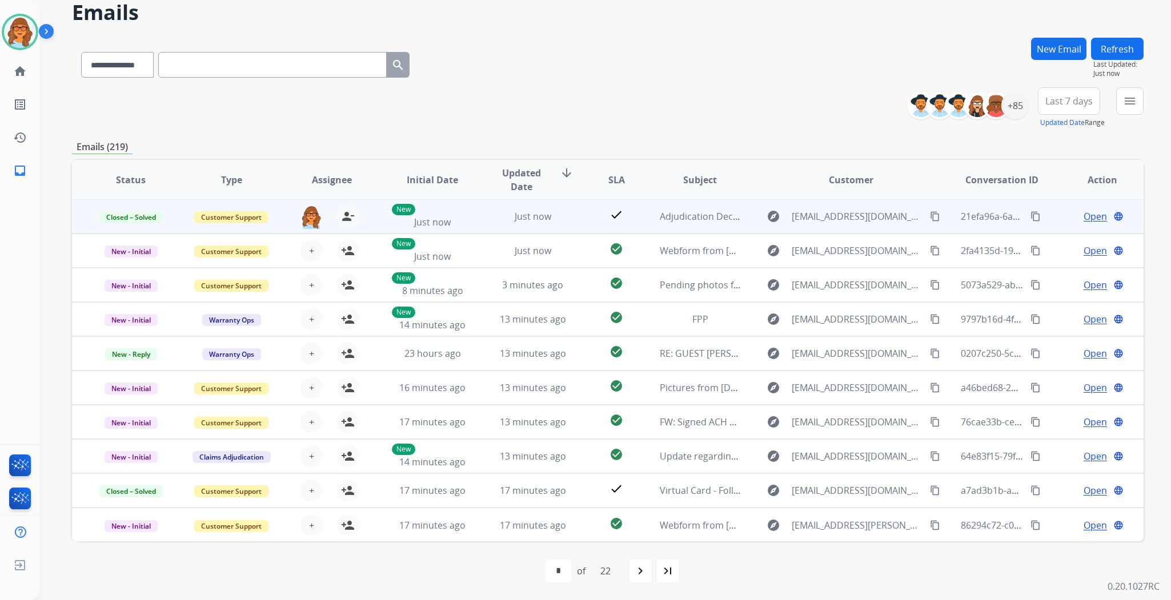
click at [1031, 214] on mat-icon "content_copy" at bounding box center [1036, 216] width 10 height 10
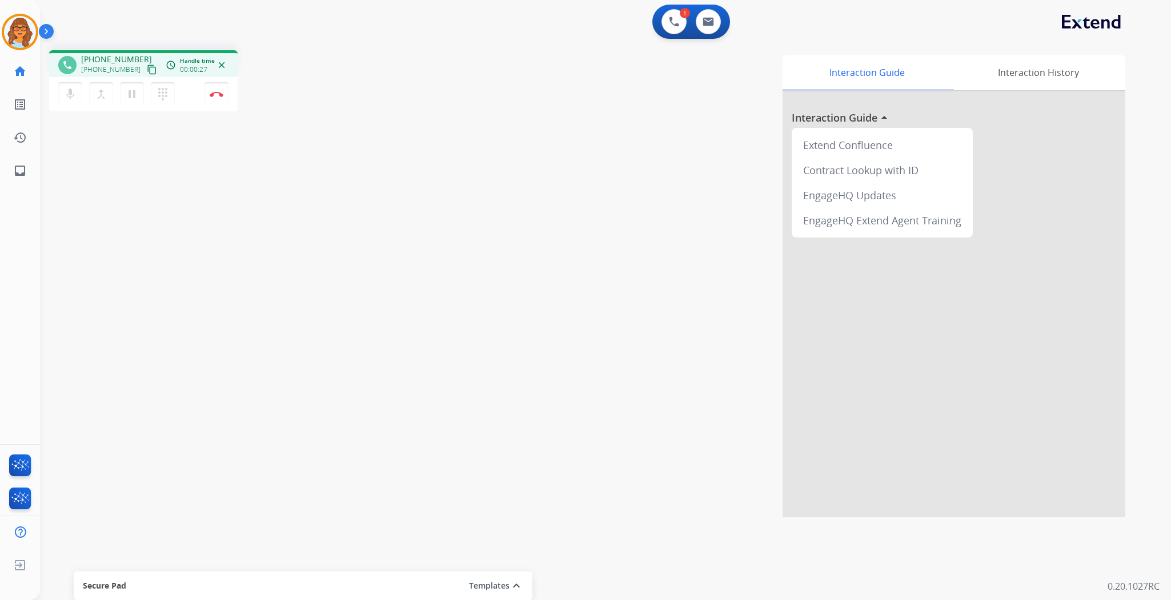
click at [147, 67] on mat-icon "content_copy" at bounding box center [152, 70] width 10 height 10
click at [219, 89] on button "Disconnect" at bounding box center [217, 94] width 24 height 24
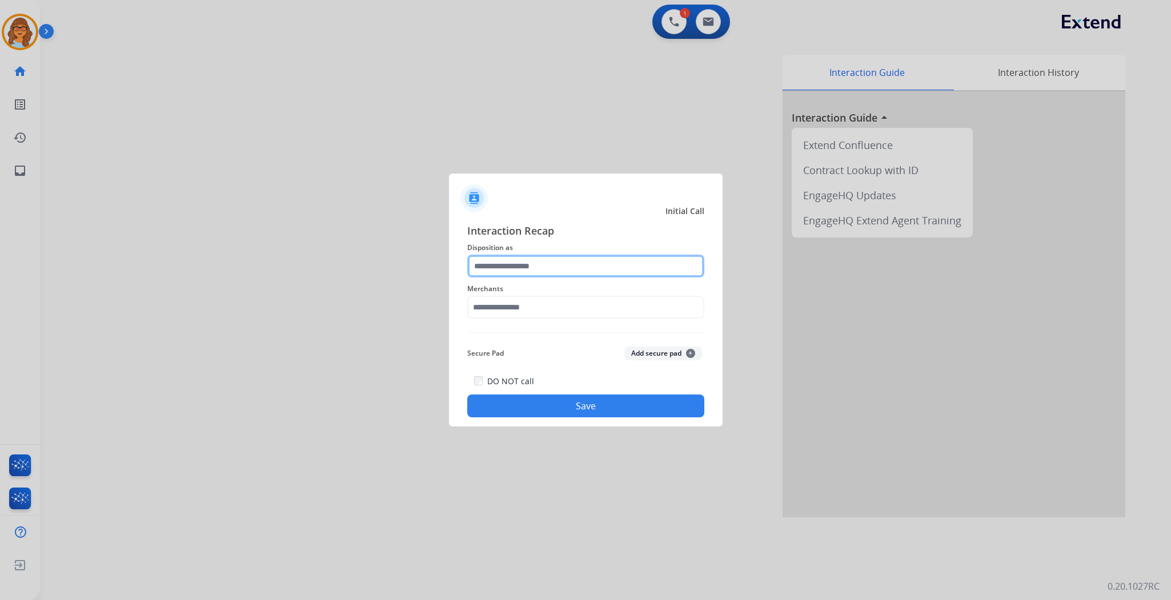
click at [498, 263] on input "text" at bounding box center [585, 266] width 237 height 23
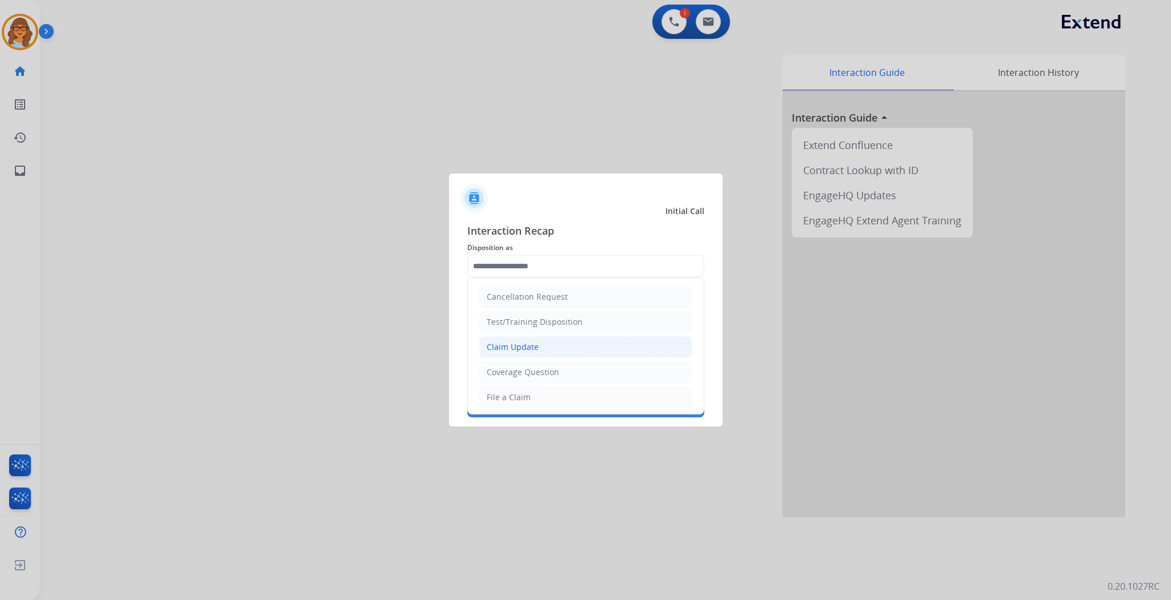
click at [520, 345] on div "Claim Update" at bounding box center [513, 347] width 52 height 11
type input "**********"
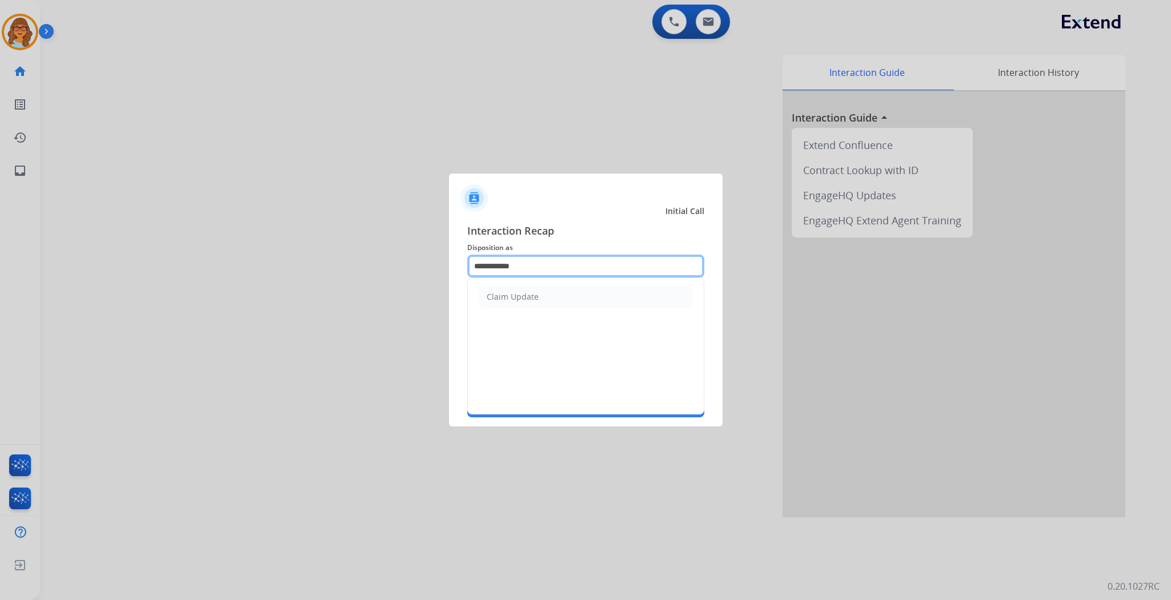
drag, startPoint x: 524, startPoint y: 267, endPoint x: 352, endPoint y: 275, distance: 172.7
click at [0, 275] on app-contact-recap-modal "**********" at bounding box center [0, 300] width 0 height 600
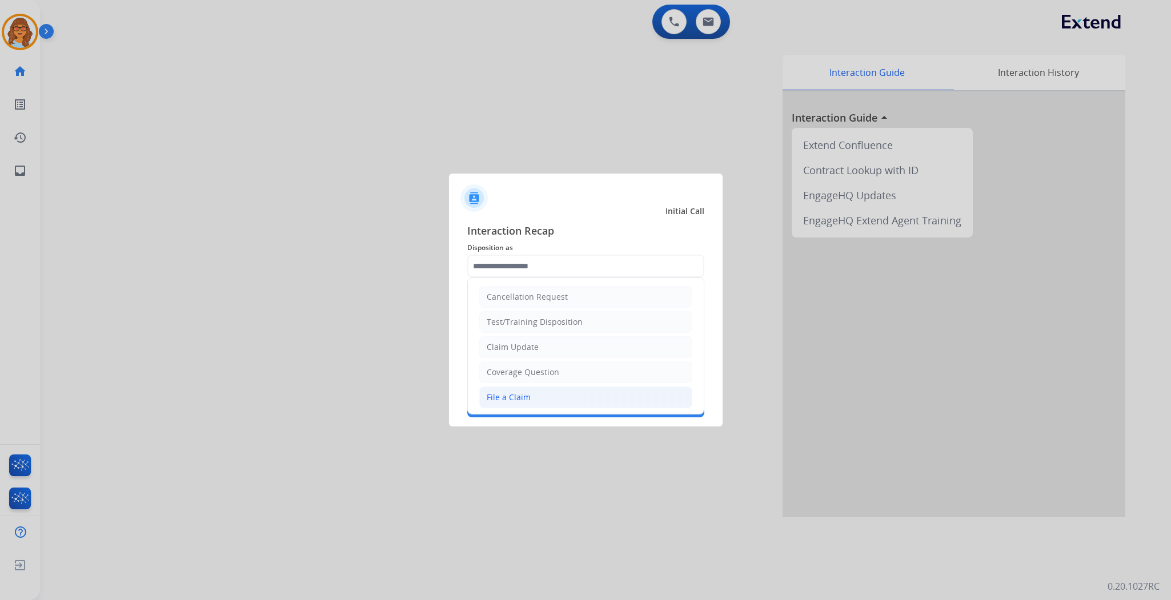
click at [506, 392] on div "File a Claim" at bounding box center [509, 397] width 44 height 11
type input "**********"
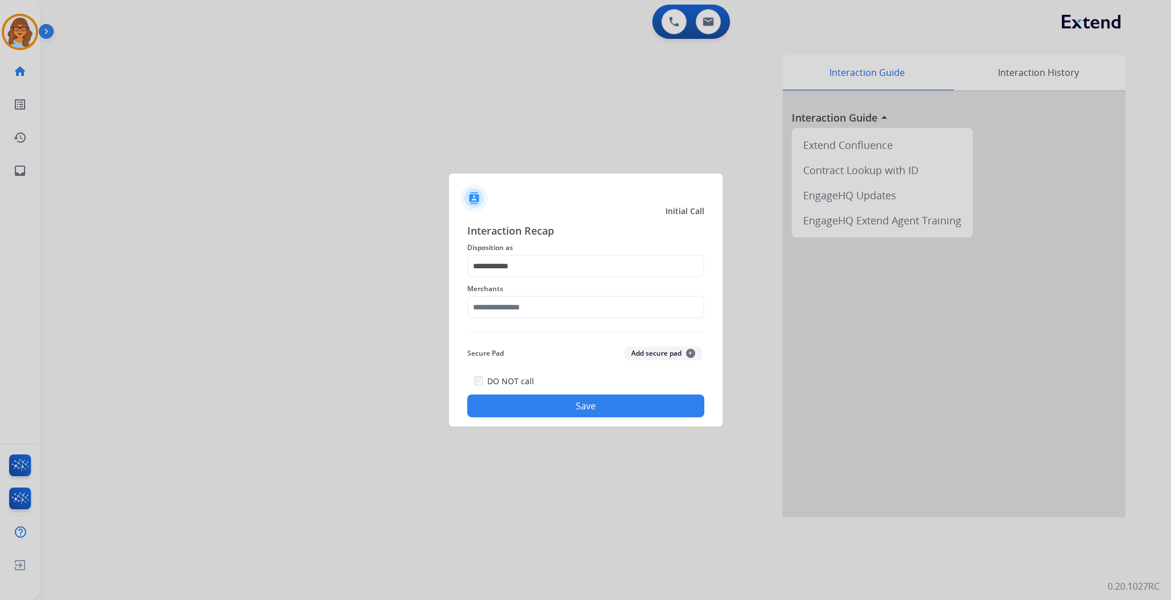
click at [599, 398] on button "Save" at bounding box center [585, 406] width 237 height 23
click at [545, 304] on input "text" at bounding box center [585, 307] width 237 height 23
click at [516, 344] on div "Rooms to go" at bounding box center [510, 339] width 47 height 11
type input "**********"
click at [543, 404] on button "Save" at bounding box center [585, 406] width 237 height 23
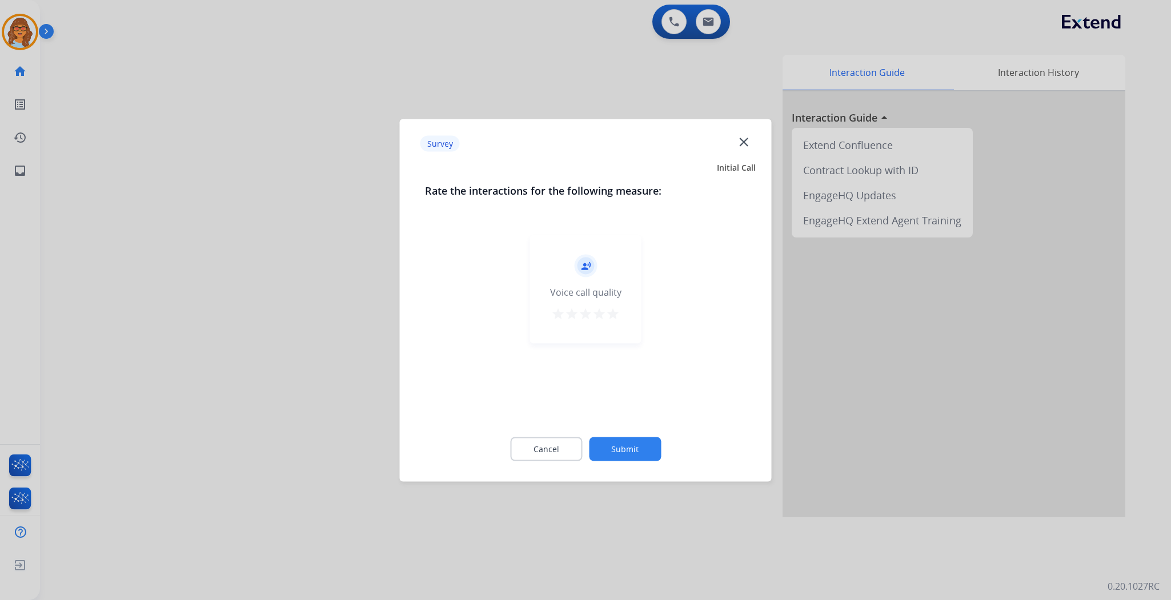
click at [614, 310] on mat-icon "star" at bounding box center [613, 314] width 14 height 14
click at [633, 452] on button "Submit" at bounding box center [625, 449] width 72 height 24
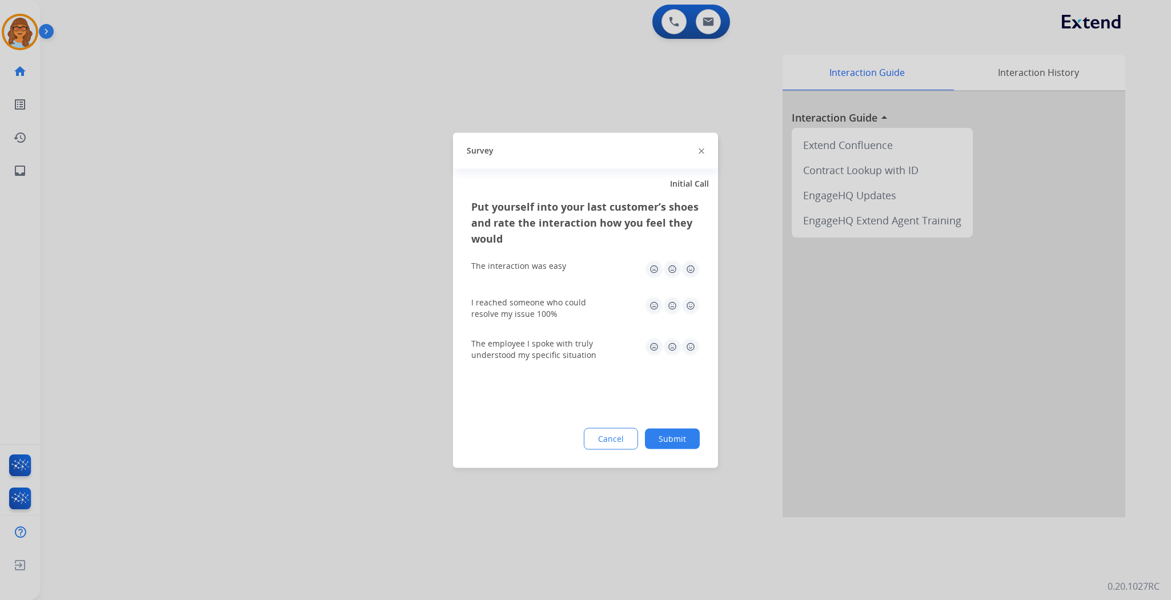
click at [690, 306] on img at bounding box center [691, 305] width 18 height 18
drag, startPoint x: 687, startPoint y: 265, endPoint x: 687, endPoint y: 284, distance: 19.4
click at [687, 266] on img at bounding box center [691, 269] width 18 height 18
click at [690, 339] on img at bounding box center [691, 347] width 18 height 18
click at [675, 436] on button "Submit" at bounding box center [672, 438] width 55 height 21
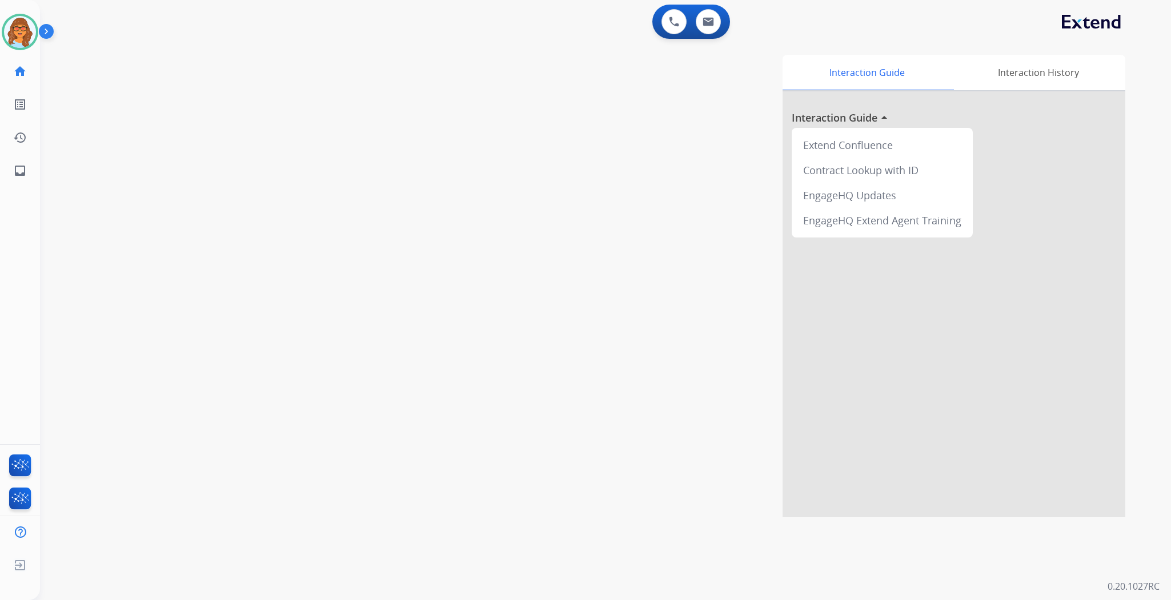
click at [250, 73] on div "swap_horiz Break voice bridge close_fullscreen Connect 3-Way Call merge_type Se…" at bounding box center [592, 279] width 1104 height 476
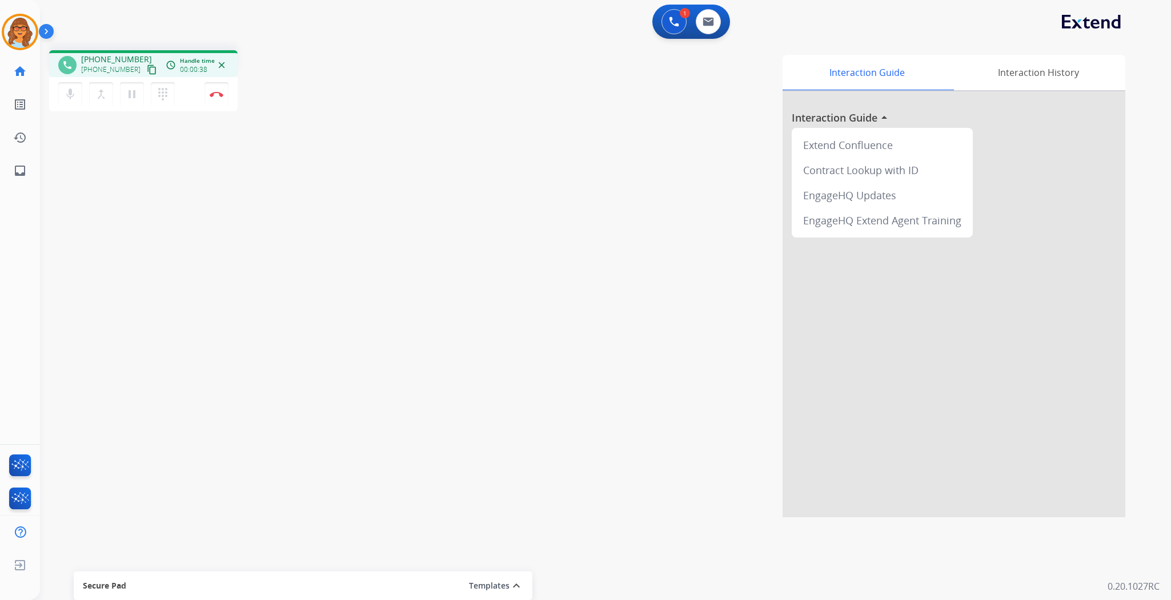
click at [147, 65] on mat-icon "content_copy" at bounding box center [152, 70] width 10 height 10
click at [216, 88] on button "Disconnect" at bounding box center [217, 94] width 24 height 24
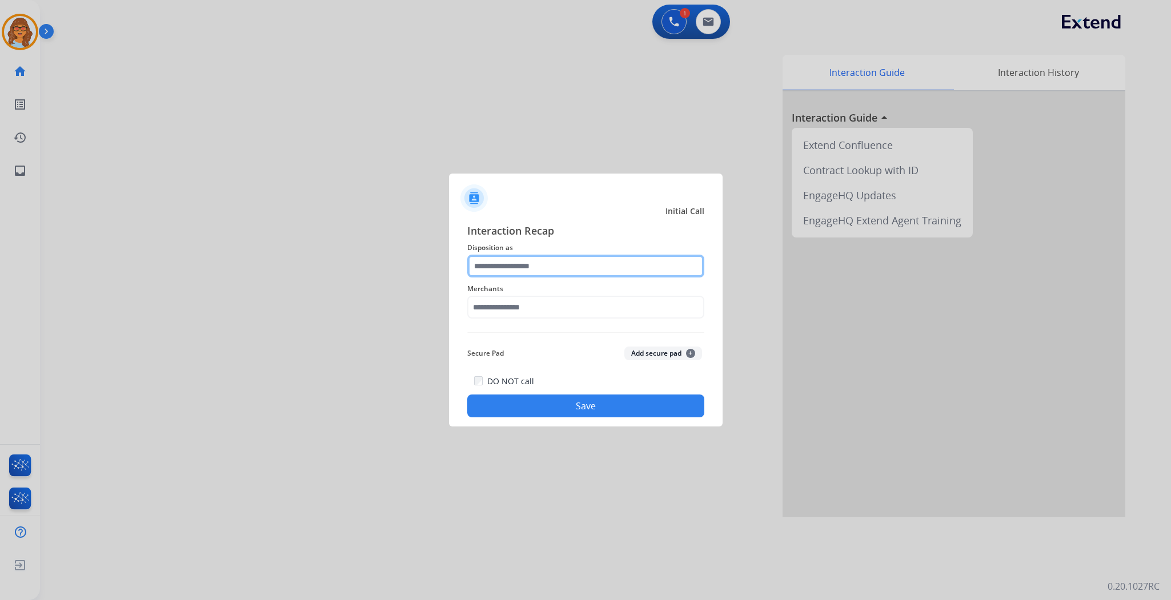
click at [568, 262] on input "text" at bounding box center [585, 266] width 237 height 23
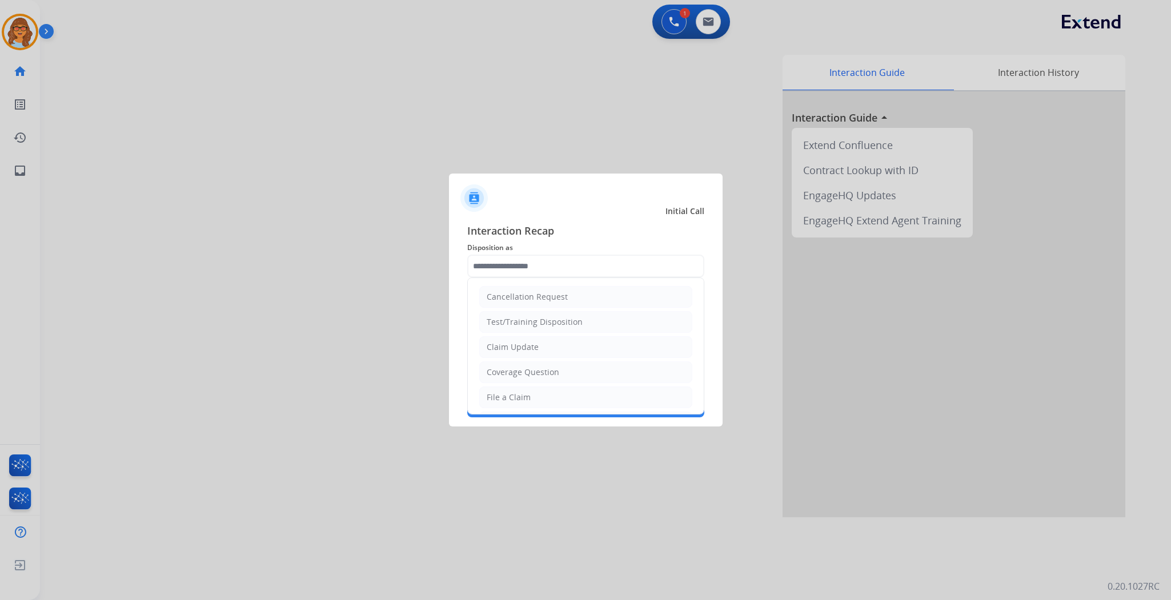
click at [544, 346] on li "Claim Update" at bounding box center [585, 347] width 213 height 22
type input "**********"
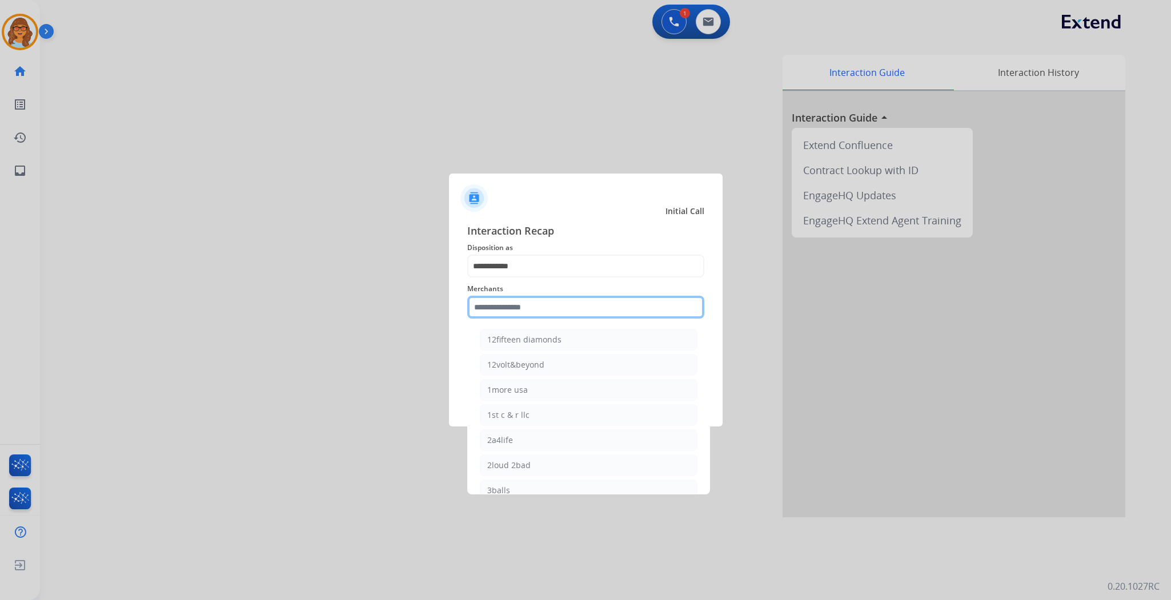
click at [546, 296] on input "text" at bounding box center [585, 307] width 237 height 23
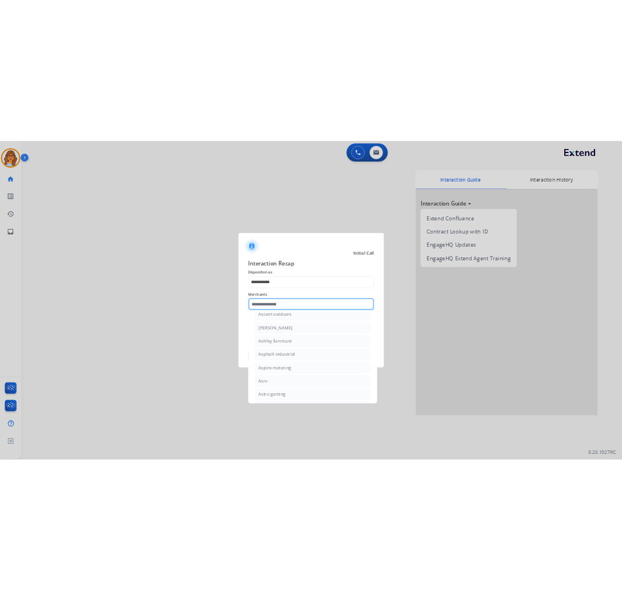
scroll to position [1650, 0]
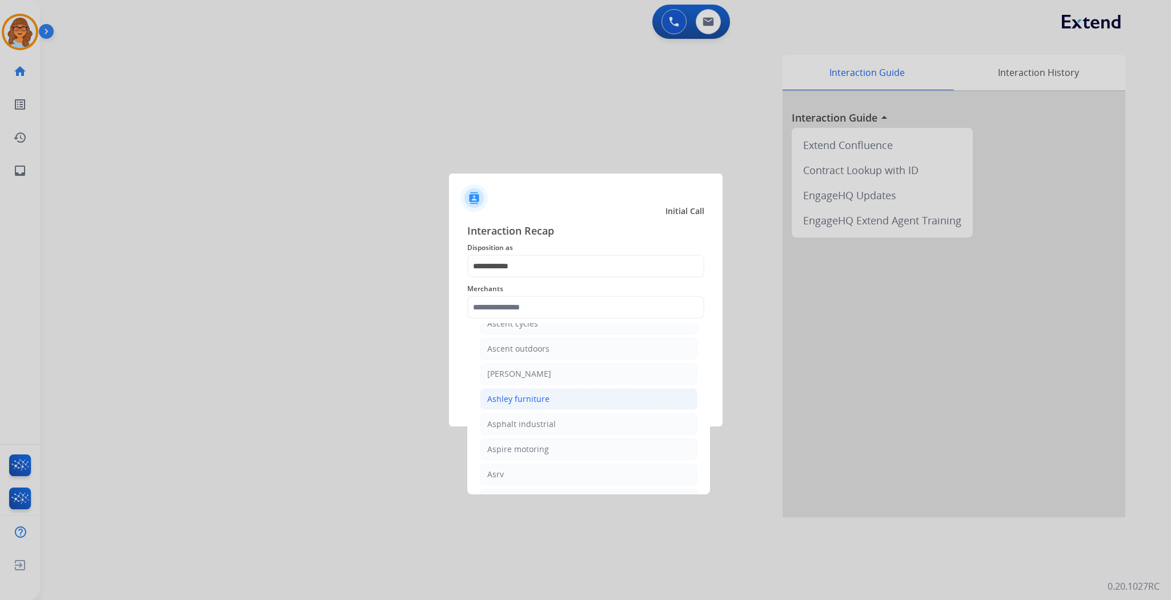
click at [524, 405] on div "Ashley furniture" at bounding box center [518, 399] width 62 height 11
type input "**********"
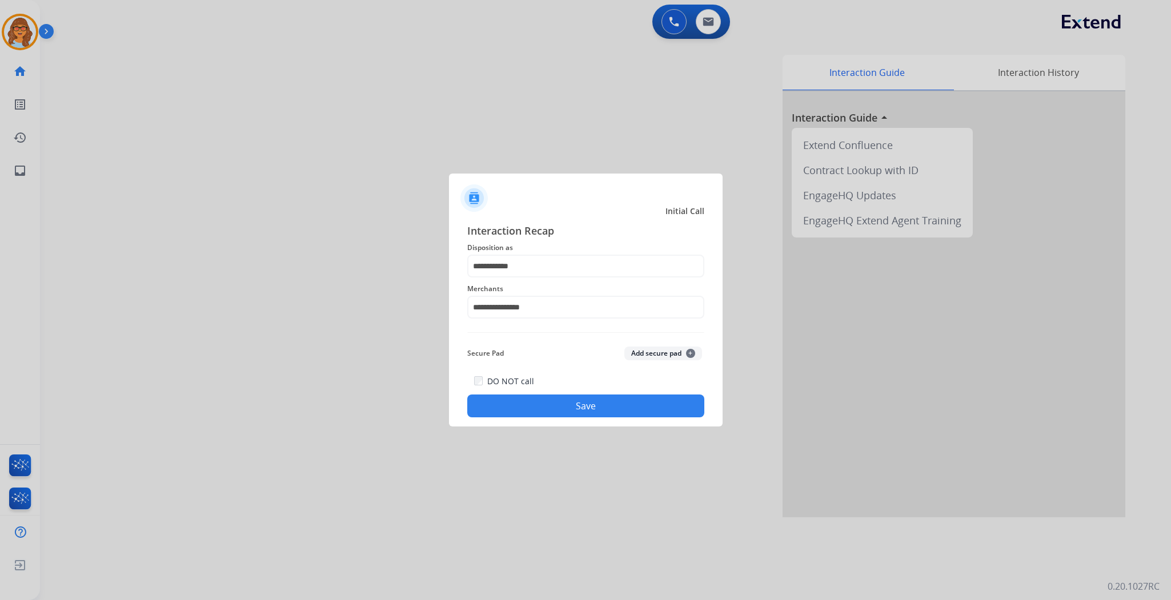
click at [562, 406] on button "Save" at bounding box center [585, 406] width 237 height 23
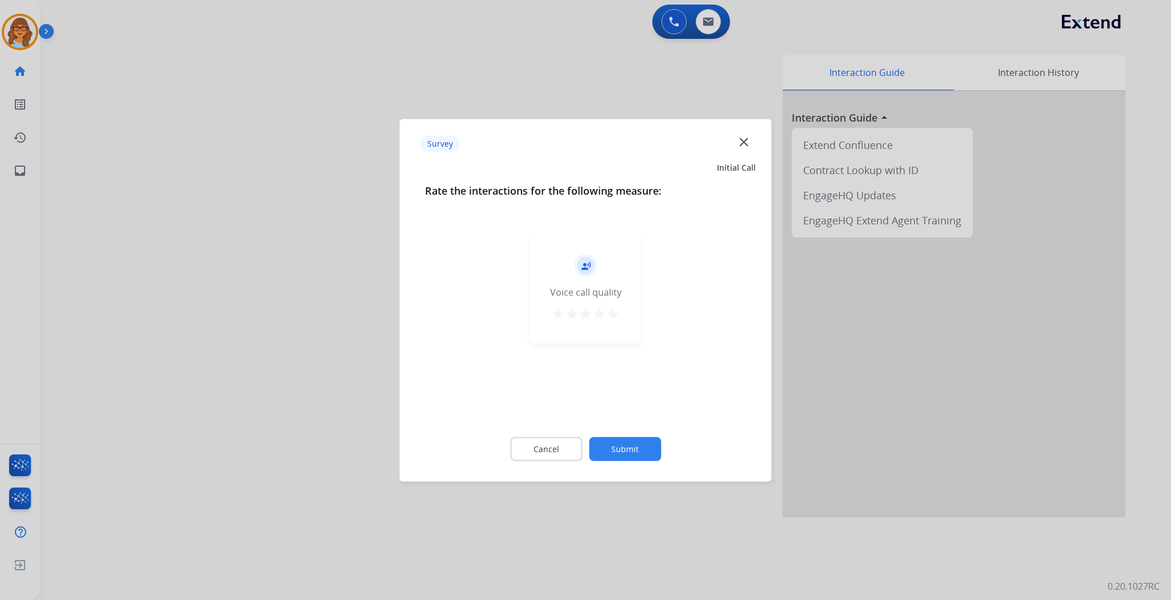
click at [632, 447] on button "Submit" at bounding box center [625, 449] width 72 height 24
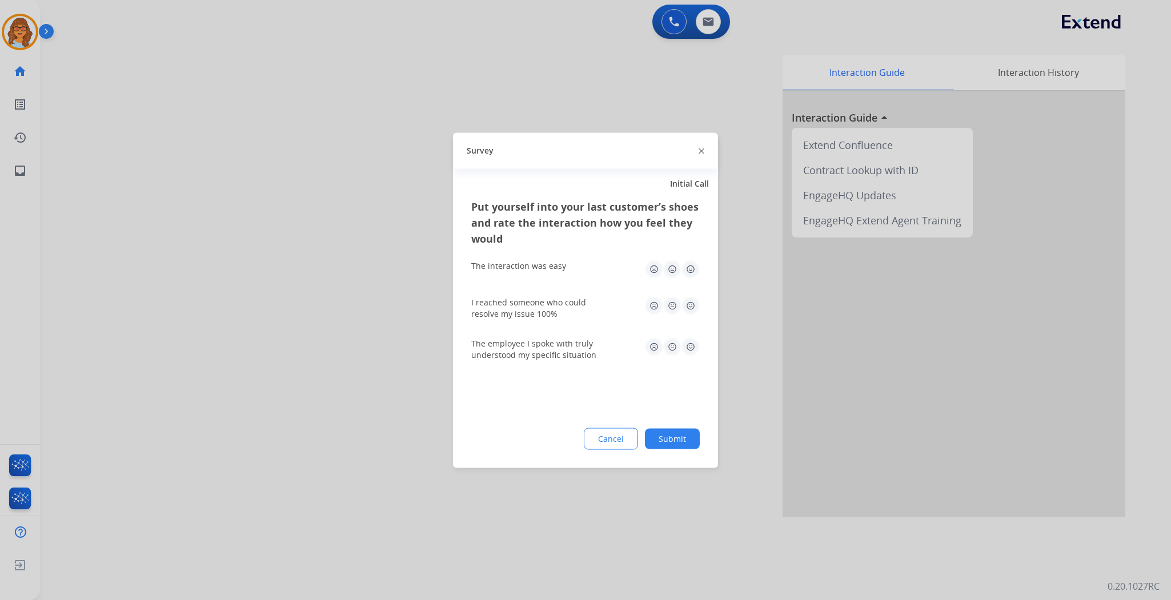
click at [684, 437] on button "Submit" at bounding box center [672, 438] width 55 height 21
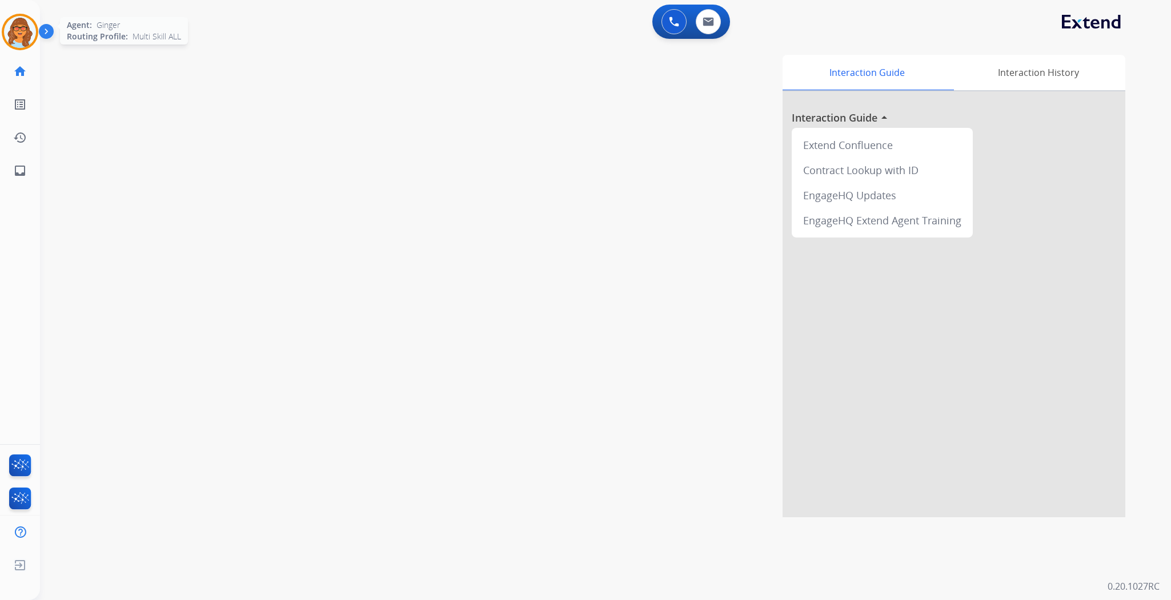
click at [23, 36] on img at bounding box center [20, 32] width 32 height 32
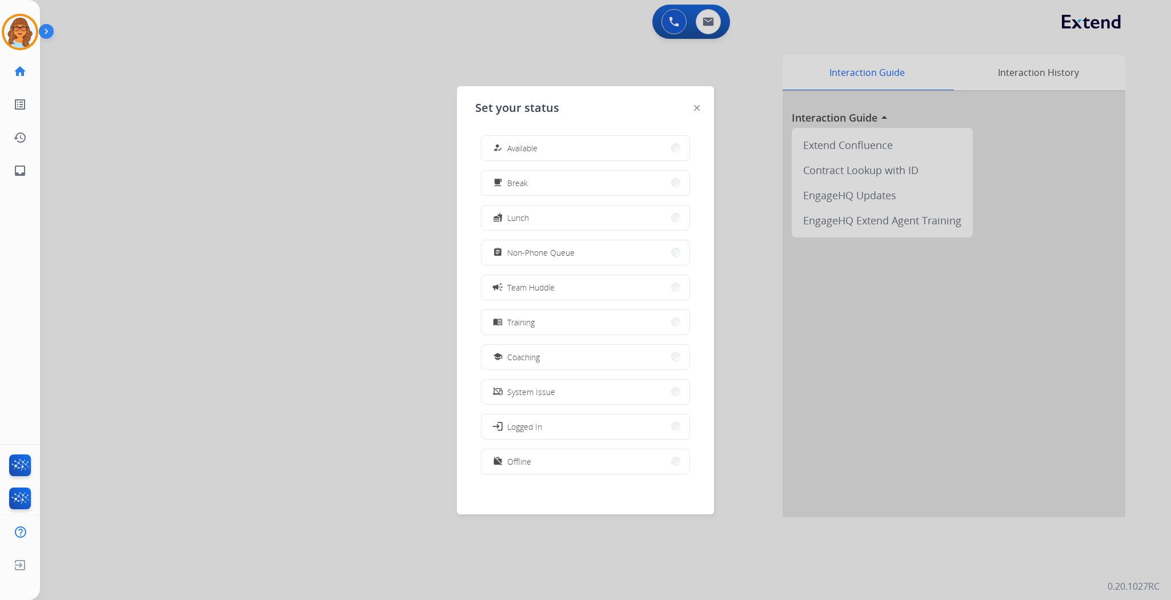
click at [308, 342] on div at bounding box center [585, 300] width 1171 height 600
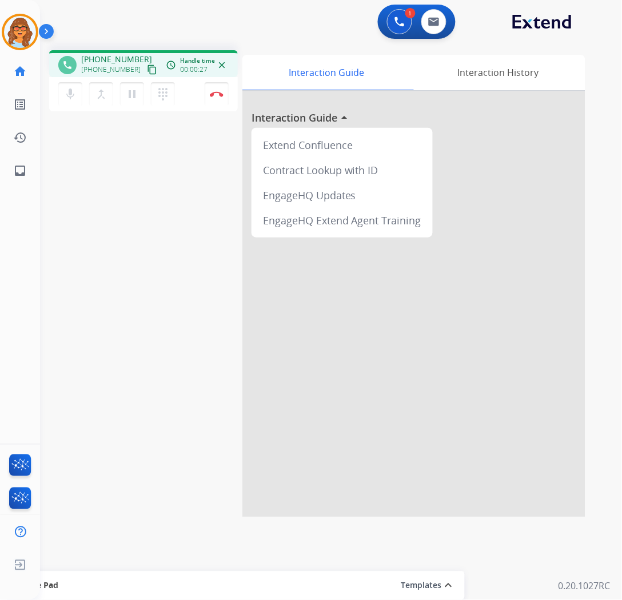
click at [147, 67] on mat-icon "content_copy" at bounding box center [152, 70] width 10 height 10
click at [219, 91] on img at bounding box center [217, 94] width 14 height 6
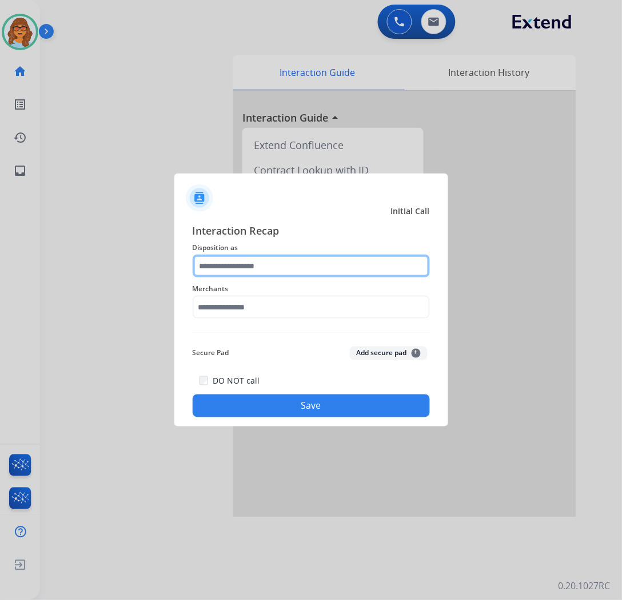
click at [275, 263] on input "text" at bounding box center [311, 266] width 237 height 23
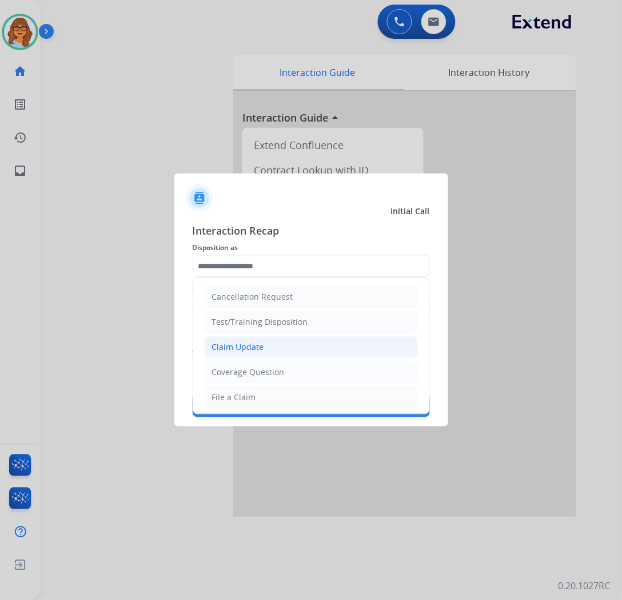
click at [250, 346] on div "Claim Update" at bounding box center [238, 347] width 52 height 11
type input "**********"
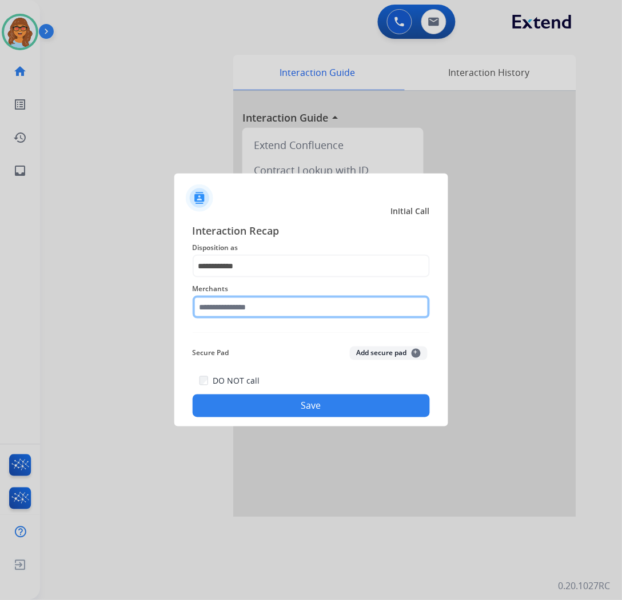
click at [250, 308] on input "text" at bounding box center [311, 307] width 237 height 23
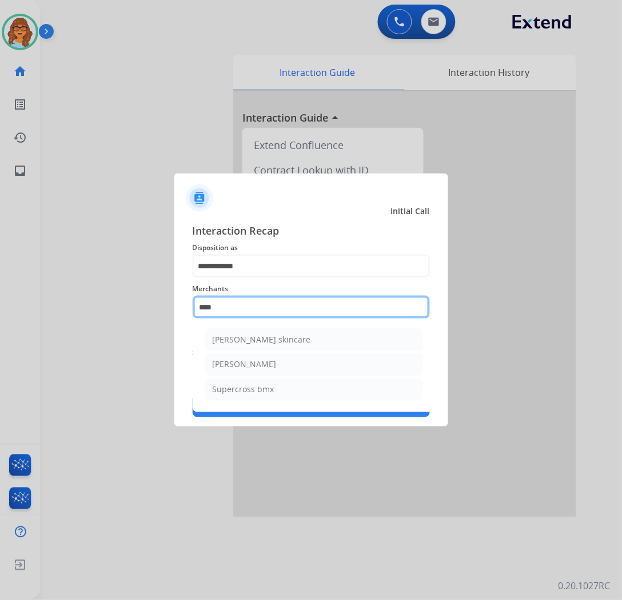
scroll to position [0, 0]
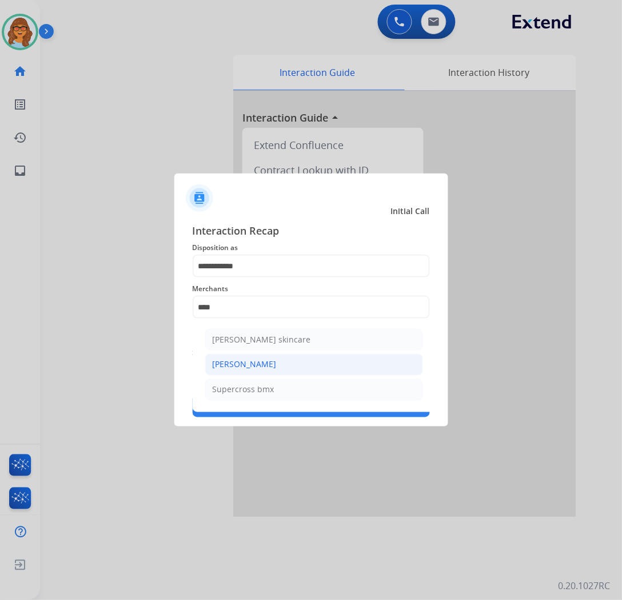
click at [266, 363] on li "[PERSON_NAME]" at bounding box center [314, 365] width 218 height 22
type input "**********"
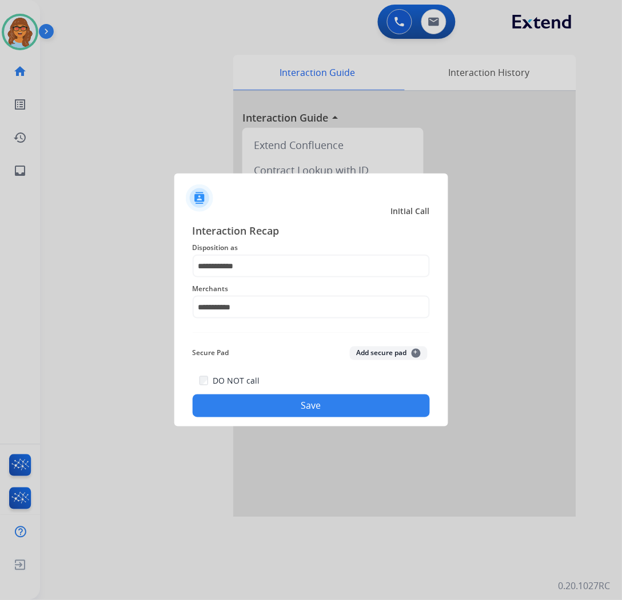
click at [309, 396] on button "Save" at bounding box center [311, 406] width 237 height 23
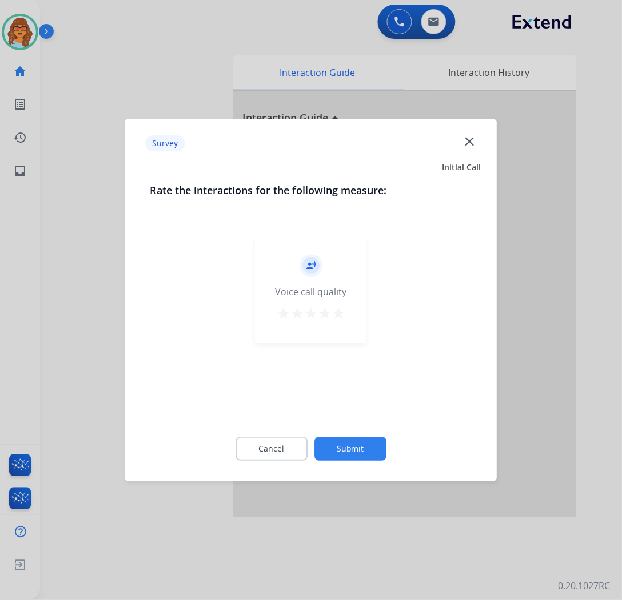
click at [338, 312] on mat-icon "star" at bounding box center [338, 314] width 14 height 14
click at [368, 464] on div "Cancel Submit" at bounding box center [311, 448] width 322 height 51
click at [367, 451] on button "Submit" at bounding box center [350, 449] width 72 height 24
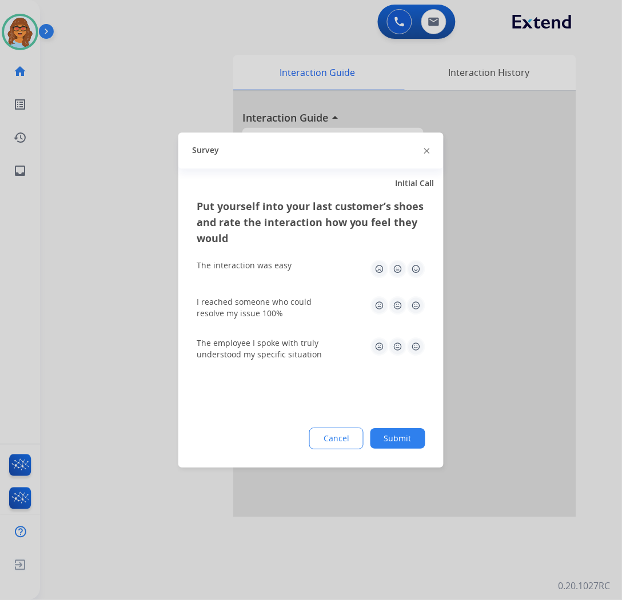
click at [407, 442] on button "Submit" at bounding box center [397, 438] width 55 height 21
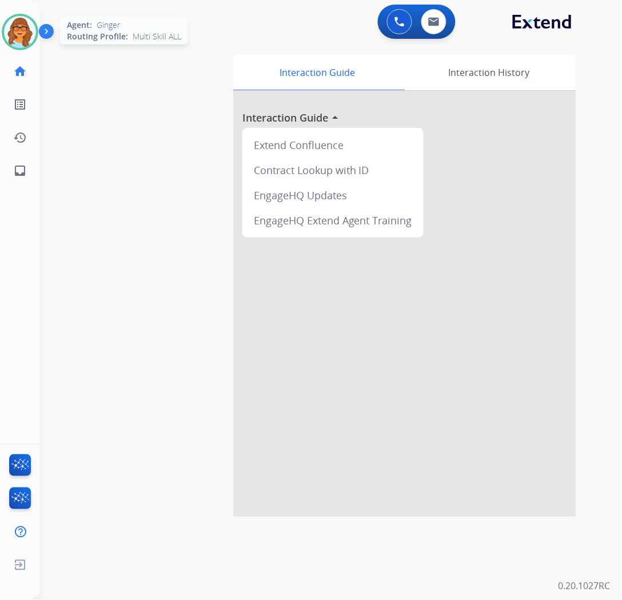
click at [24, 35] on img at bounding box center [20, 32] width 32 height 32
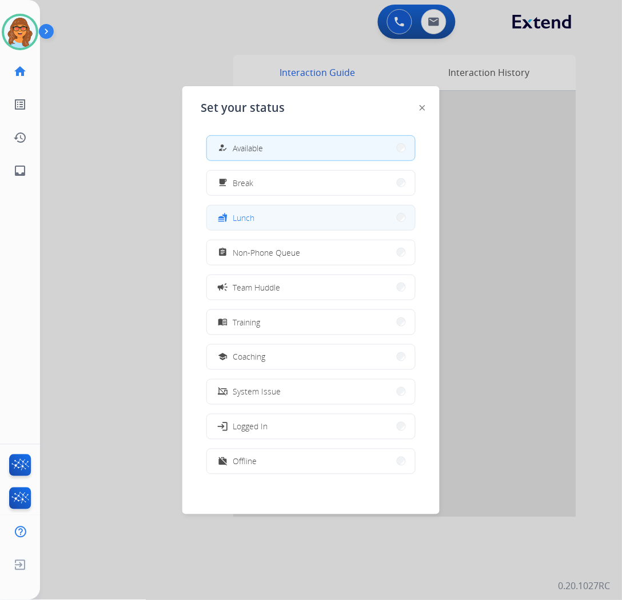
click at [300, 210] on button "fastfood Lunch" at bounding box center [311, 218] width 208 height 25
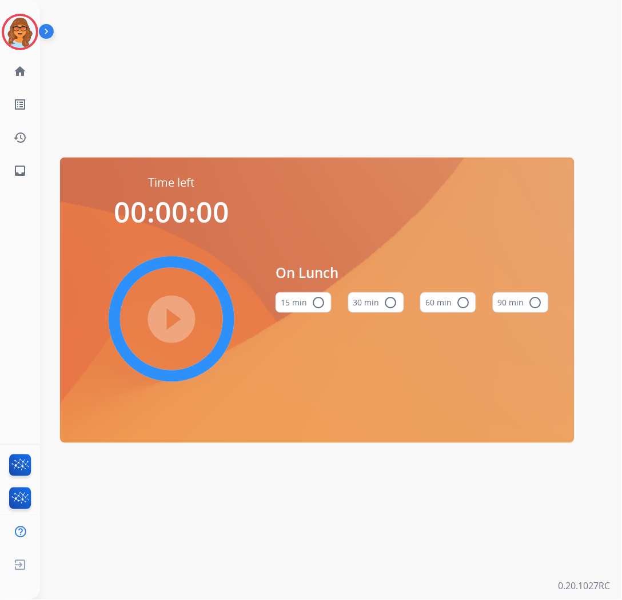
click at [463, 297] on mat-icon "radio_button_unchecked" at bounding box center [463, 303] width 14 height 14
click at [175, 318] on mat-icon "play_circle_filled" at bounding box center [172, 319] width 14 height 14
